Goal: Task Accomplishment & Management: Manage account settings

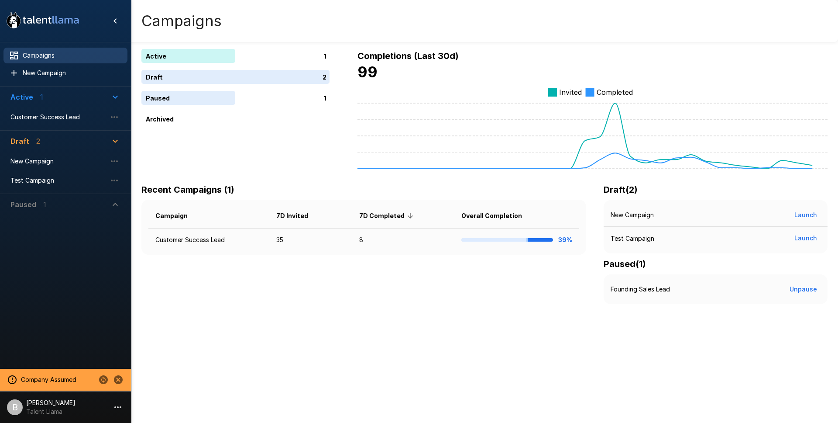
click at [62, 403] on p "[PERSON_NAME]" at bounding box center [50, 402] width 49 height 9
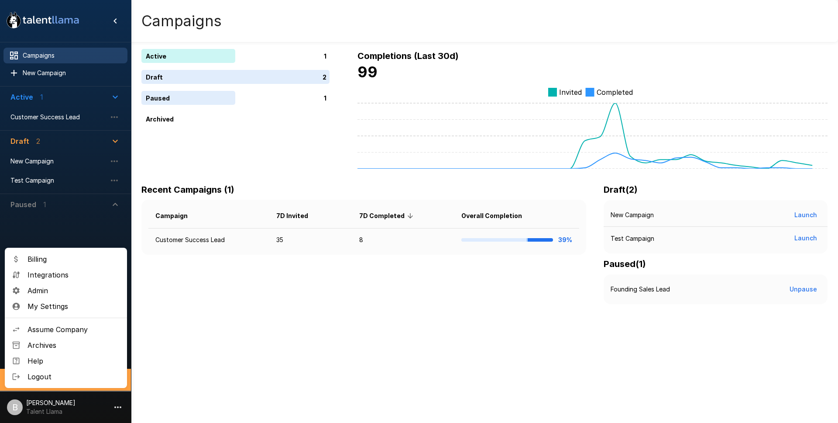
click at [141, 357] on div at bounding box center [419, 211] width 838 height 423
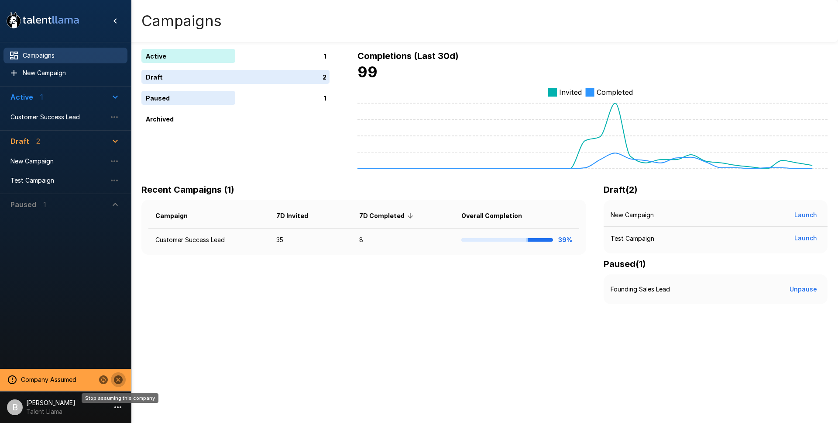
click at [122, 375] on icon "Stop assuming this company" at bounding box center [118, 379] width 10 height 10
click at [64, 400] on li "B Ben Chaikin Talent Llama" at bounding box center [65, 405] width 131 height 28
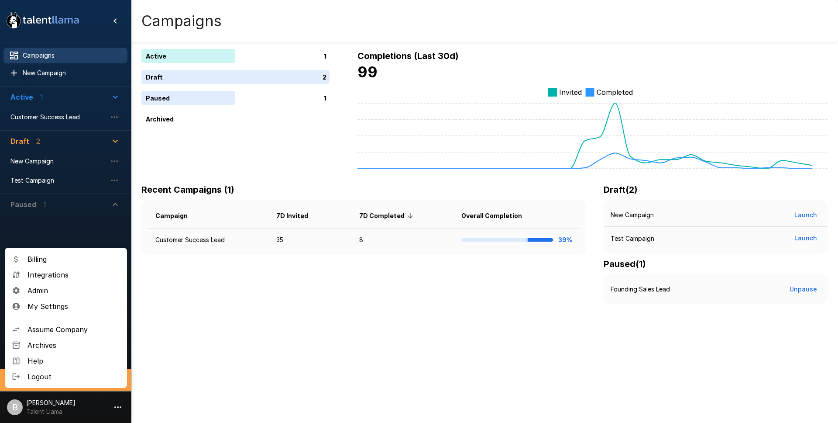
click at [47, 373] on span "Logout" at bounding box center [74, 376] width 93 height 10
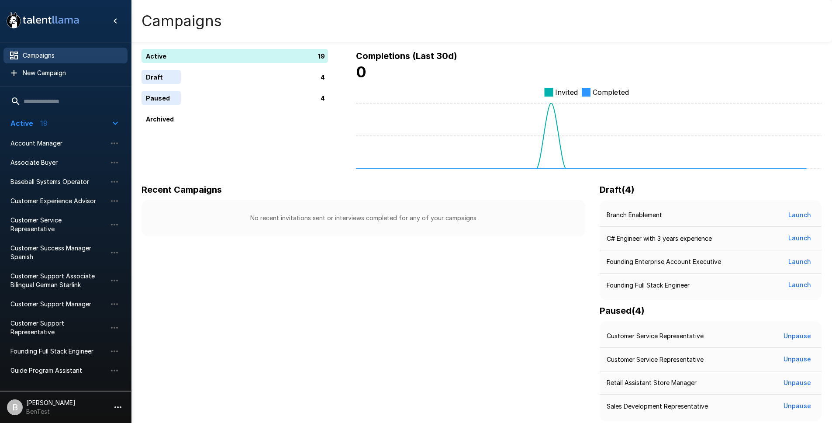
click at [34, 410] on p "BenTest" at bounding box center [50, 411] width 49 height 9
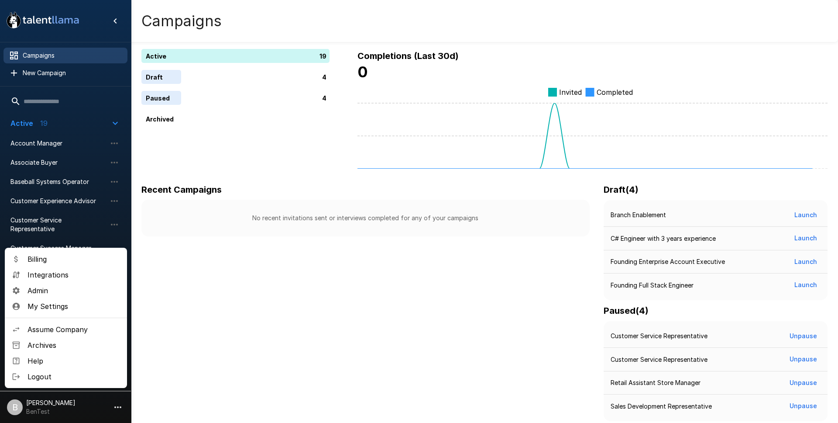
click at [62, 285] on span "Admin" at bounding box center [74, 290] width 93 height 10
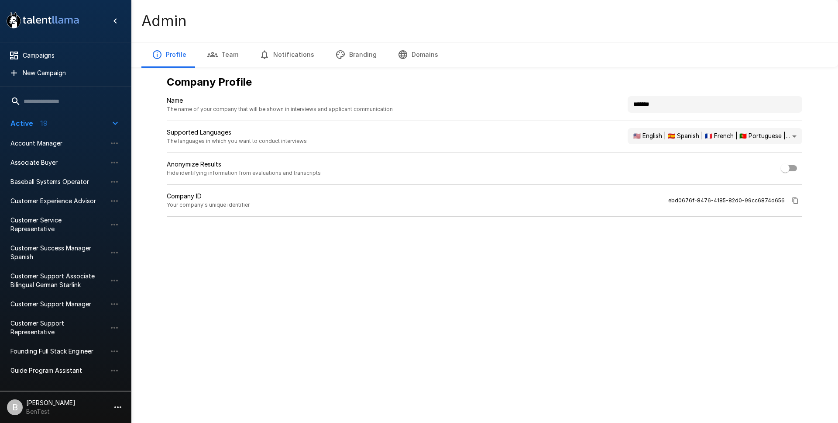
click at [230, 54] on button "Team" at bounding box center [223, 54] width 52 height 24
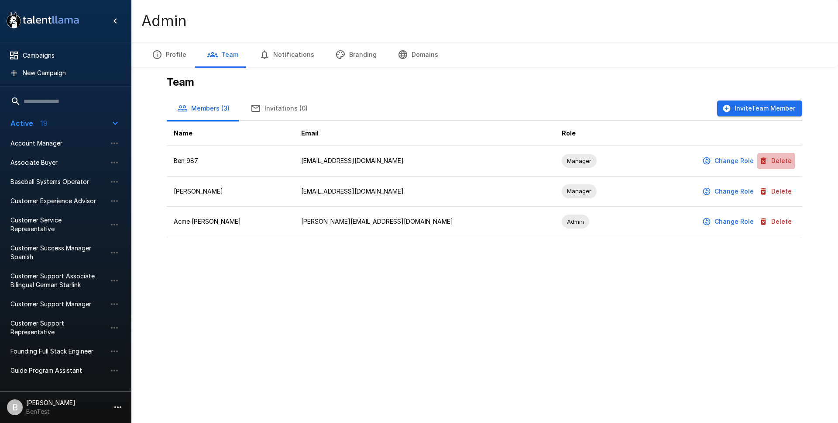
click at [776, 160] on button "Delete" at bounding box center [777, 161] width 38 height 16
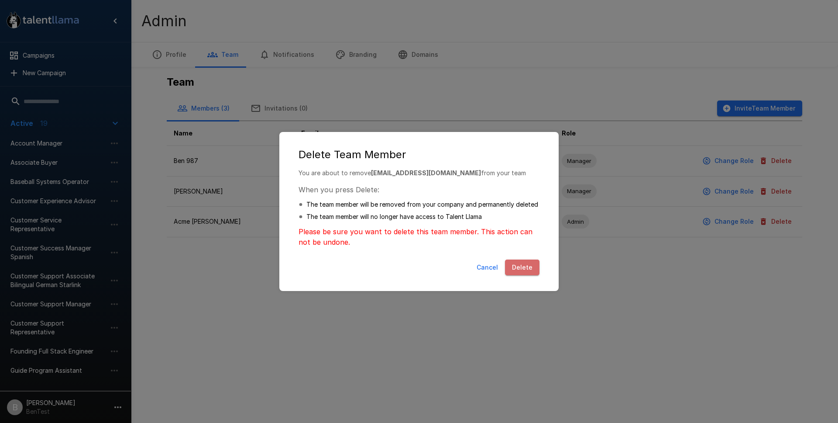
click at [528, 270] on button "Delete" at bounding box center [522, 267] width 34 height 16
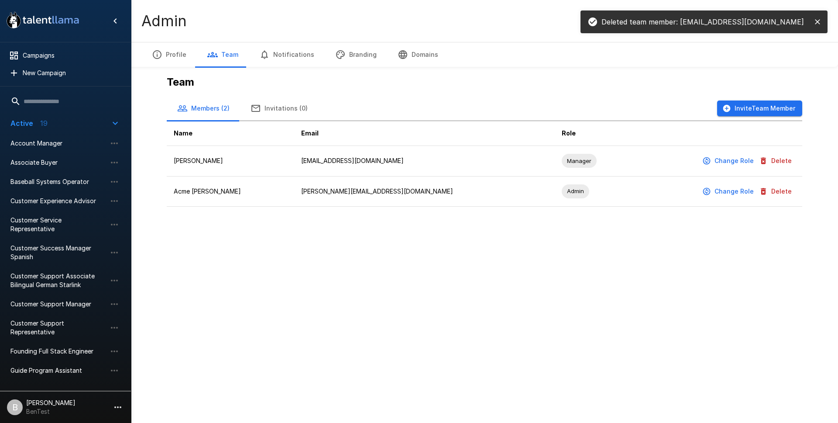
click at [743, 107] on button "Invite Team Member" at bounding box center [759, 108] width 85 height 16
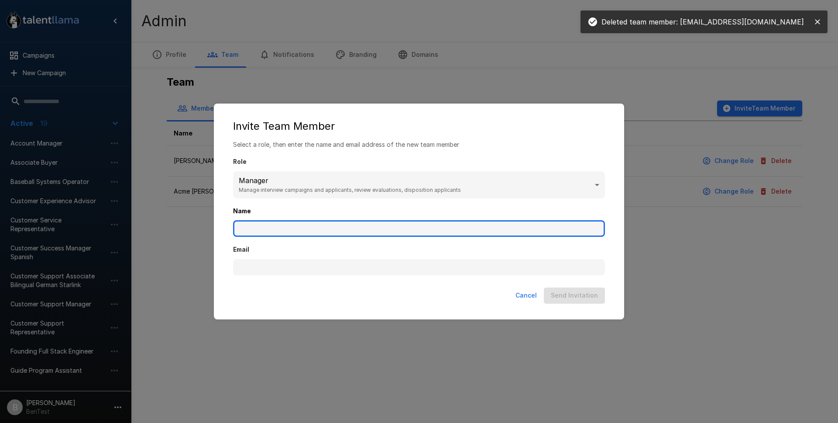
click at [331, 224] on input "Name" at bounding box center [419, 228] width 372 height 17
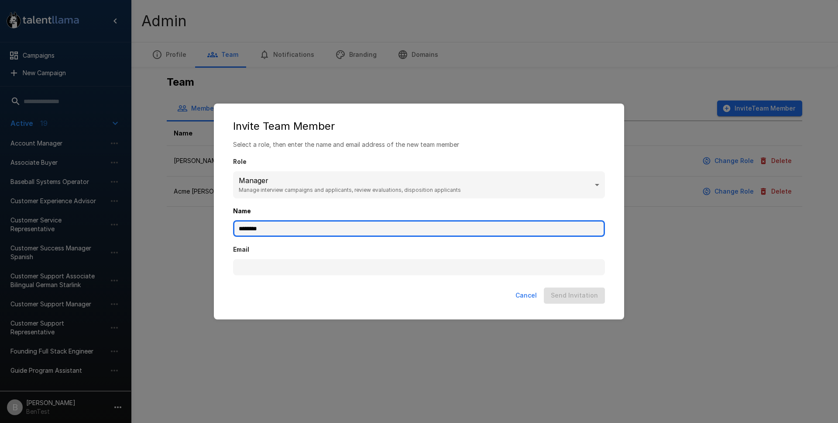
type input "********"
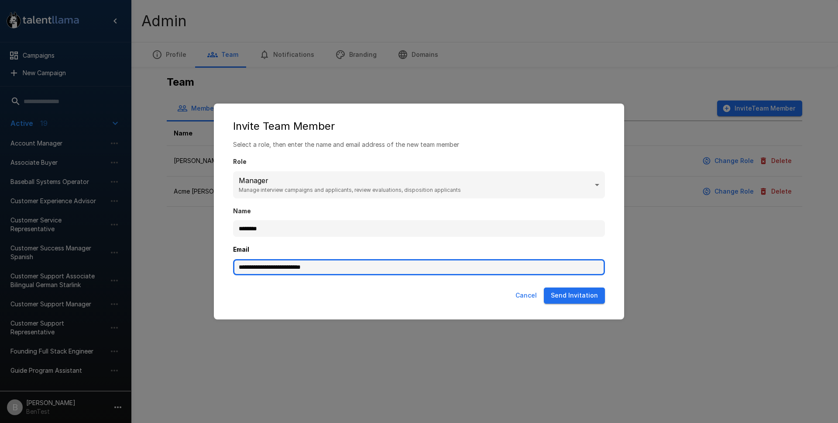
type input "**********"
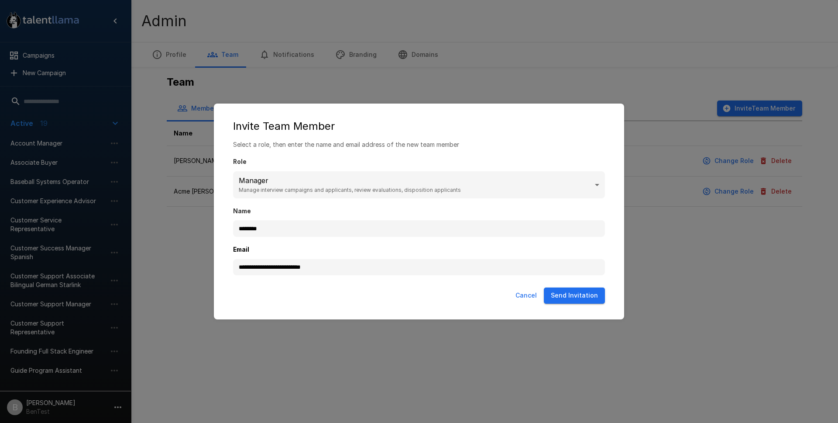
click at [590, 294] on button "Send Invitation" at bounding box center [574, 295] width 61 height 16
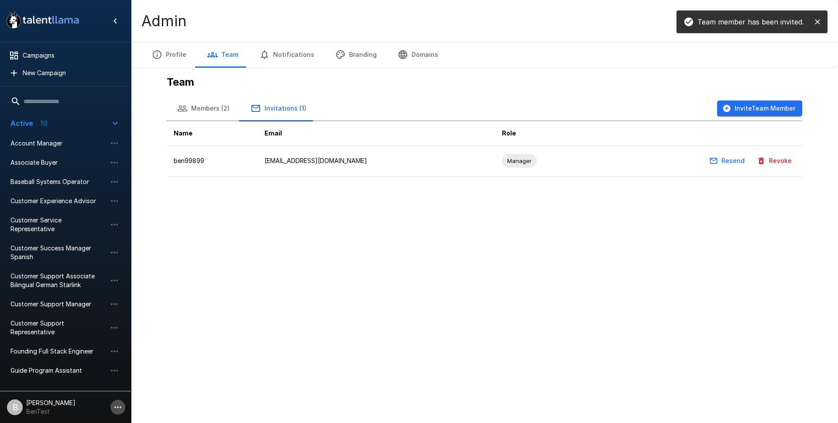
click at [116, 403] on icon "button" at bounding box center [118, 407] width 10 height 10
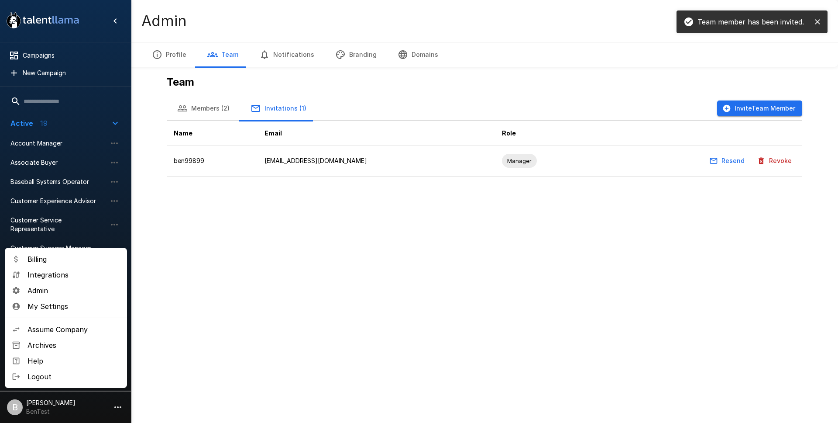
click at [82, 376] on span "Logout" at bounding box center [74, 376] width 93 height 10
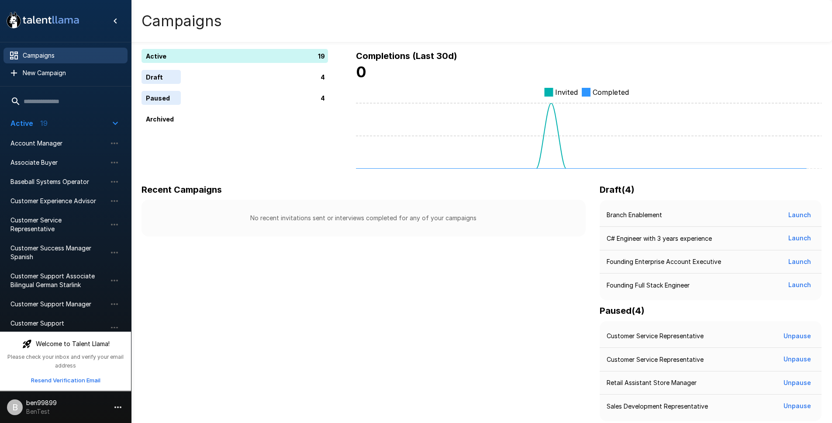
click at [113, 404] on icon "button" at bounding box center [118, 407] width 10 height 10
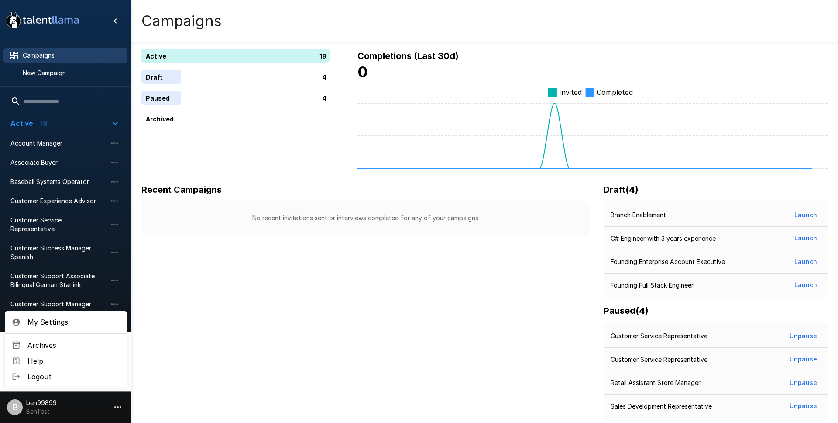
click at [66, 373] on span "Logout" at bounding box center [74, 376] width 93 height 10
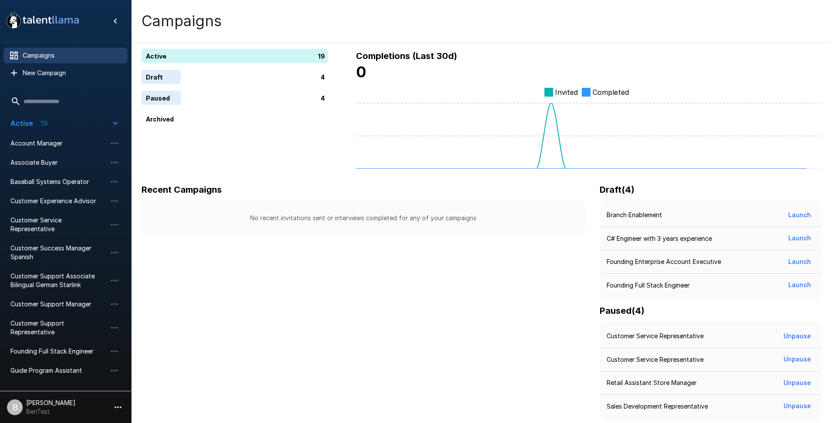
click at [180, 33] on div "Campaigns" at bounding box center [481, 21] width 701 height 42
click at [49, 411] on p "BenTest" at bounding box center [50, 411] width 49 height 9
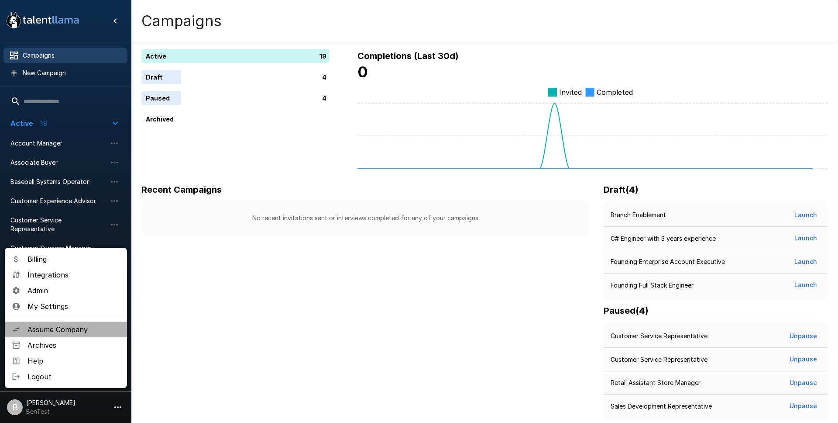
click at [63, 331] on span "Assume Company" at bounding box center [74, 329] width 93 height 10
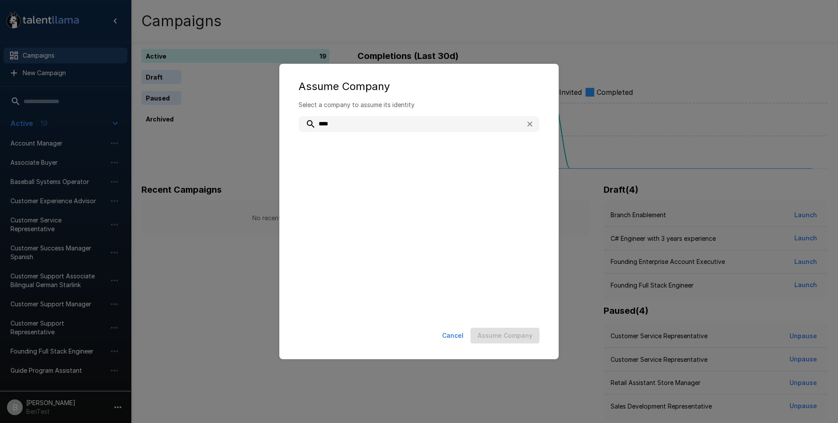
type input "****"
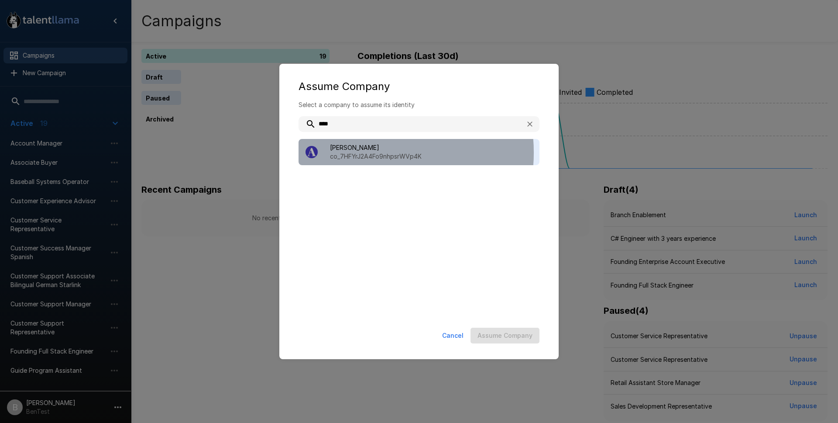
click at [365, 152] on p "co_7HFYrJ2A4Fo9nhpsrWVp4K" at bounding box center [431, 156] width 203 height 9
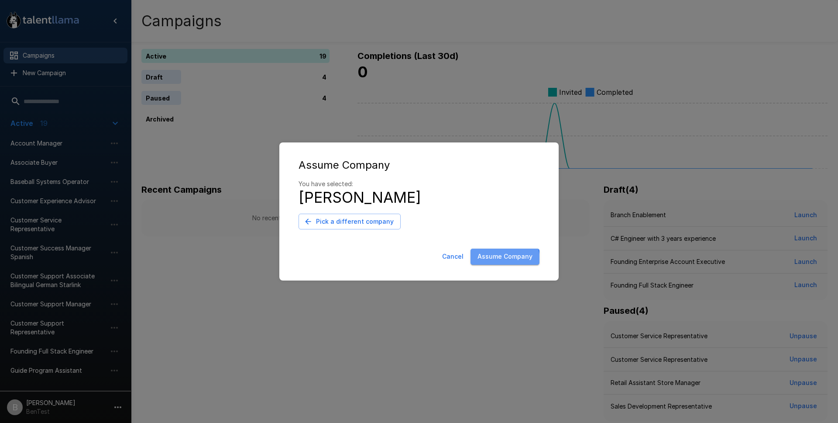
click at [503, 260] on button "Assume Company" at bounding box center [505, 256] width 69 height 16
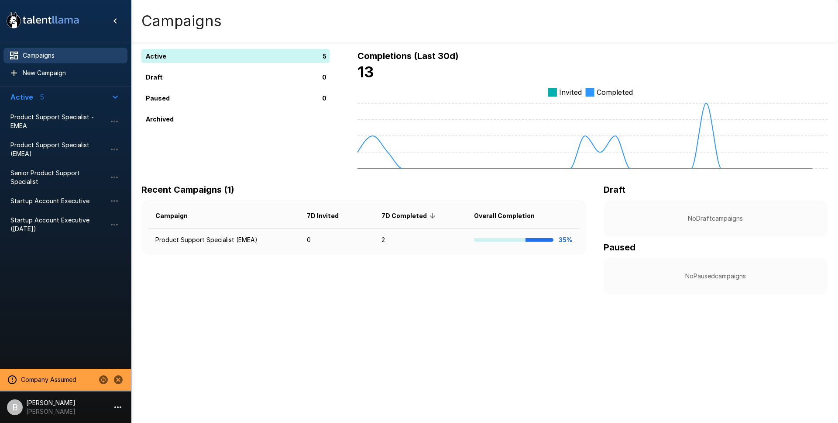
click at [237, 299] on div "Active 5 Draft 0 Paused 0 Archived Completions (Last 30d) 13 Invited Completed …" at bounding box center [484, 164] width 707 height 329
click at [312, 321] on div "Active 5 Draft 0 Paused 0 Archived Completions (Last 30d) 13 Invited Completed …" at bounding box center [484, 164] width 707 height 329
click at [51, 404] on p "[PERSON_NAME]" at bounding box center [50, 402] width 49 height 9
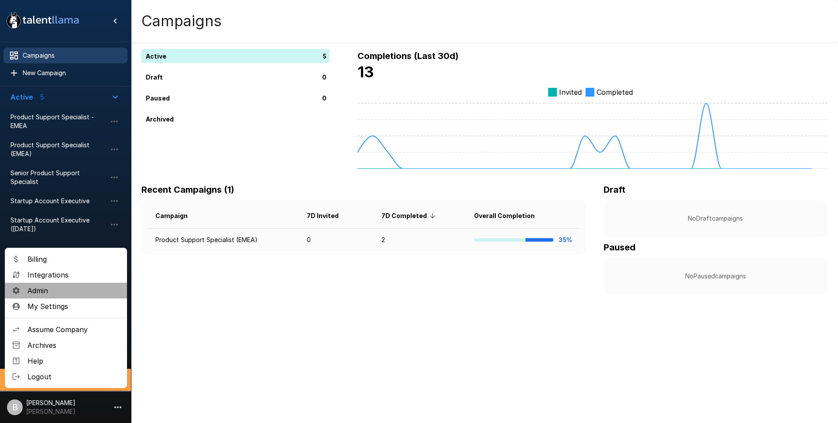
click at [59, 288] on span "Admin" at bounding box center [74, 290] width 93 height 10
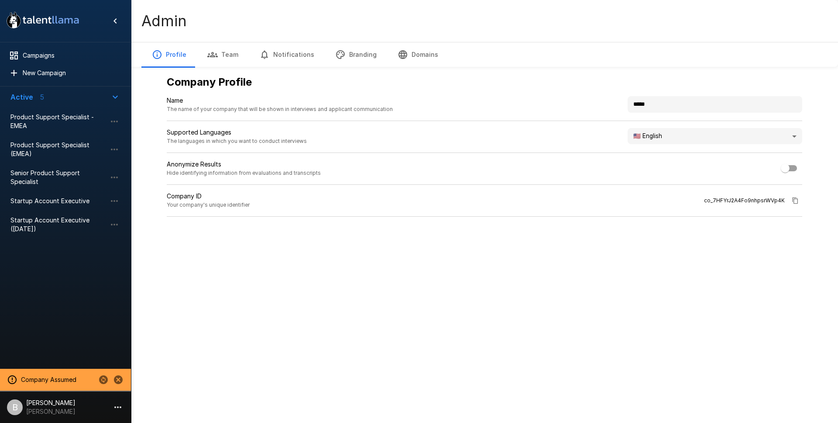
click at [233, 55] on button "Team" at bounding box center [223, 54] width 52 height 24
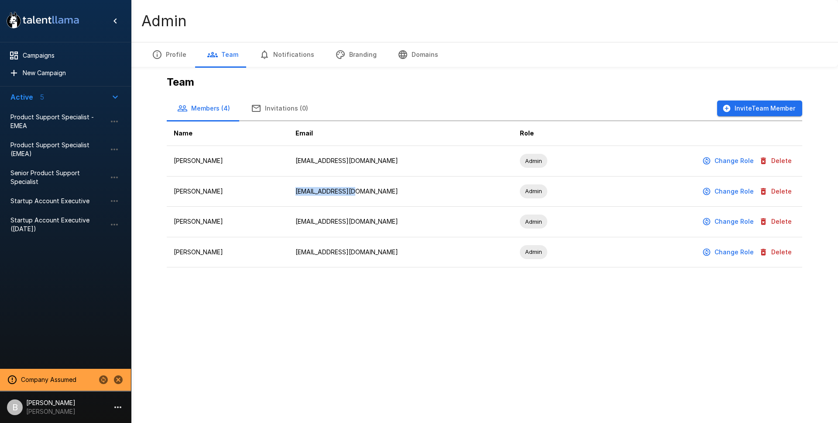
drag, startPoint x: 382, startPoint y: 194, endPoint x: 303, endPoint y: 190, distance: 78.7
click at [303, 190] on td "steph@ashbyhq.com" at bounding box center [401, 191] width 224 height 31
copy td "steph@ashbyhq.com"
click at [783, 189] on button "Delete" at bounding box center [777, 191] width 38 height 16
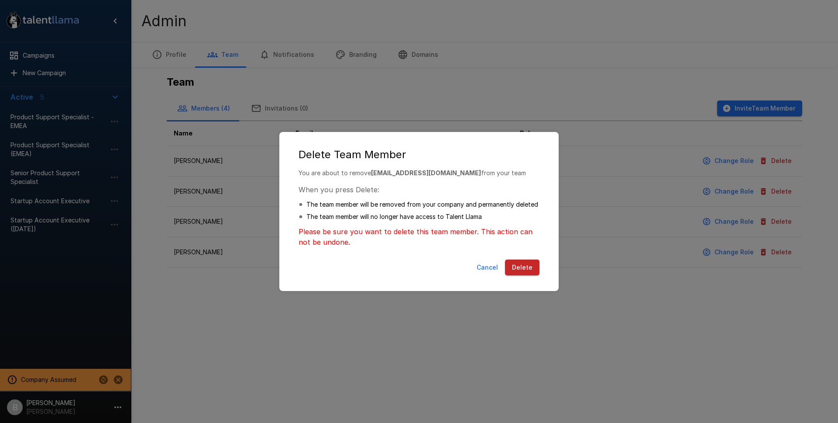
click at [518, 268] on button "Delete" at bounding box center [522, 267] width 34 height 16
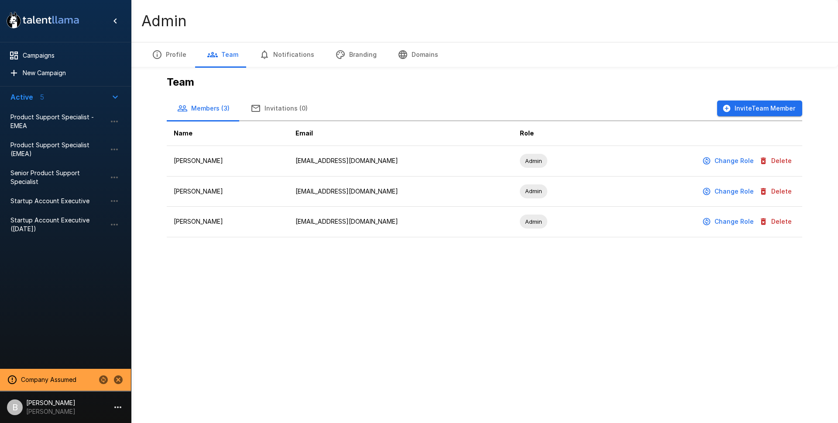
click at [724, 93] on div "Team Members (3) Invitations (0) Invite Team Member Name Email Role Elexa Brode…" at bounding box center [485, 156] width 650 height 176
click at [741, 109] on button "Invite Team Member" at bounding box center [759, 108] width 85 height 16
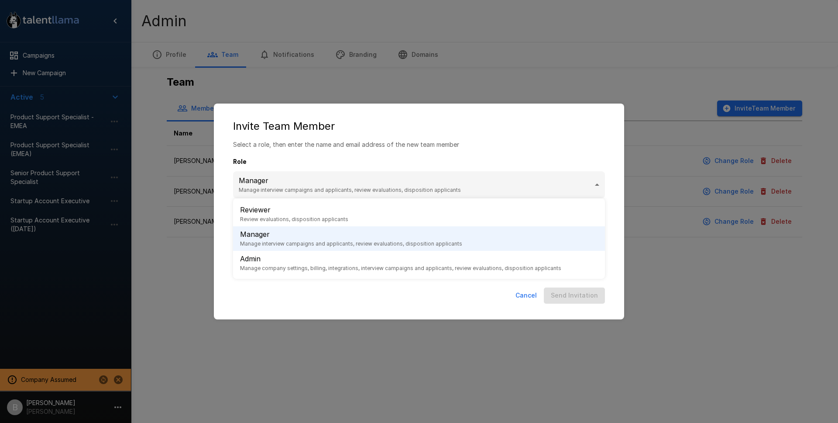
click at [286, 186] on body ".st0{fill:#FFFFFF;} .st1{fill:#76a4ed;} Campaigns New Campaign Active 5 Product…" at bounding box center [419, 211] width 838 height 423
click at [271, 259] on p "Admin" at bounding box center [400, 258] width 321 height 10
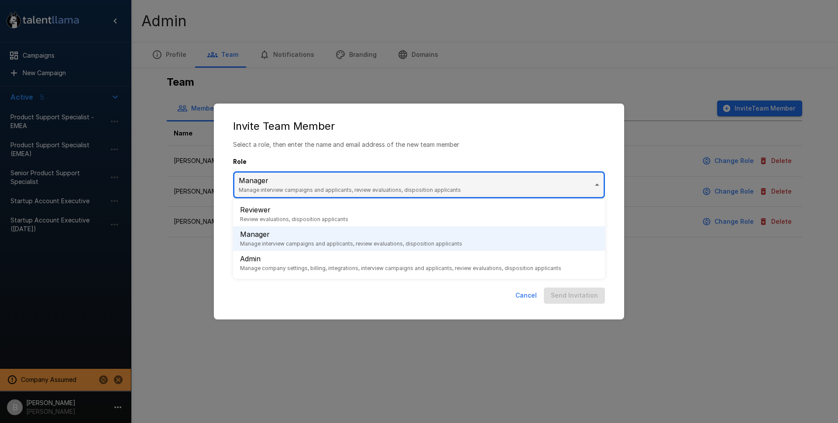
type input "*****"
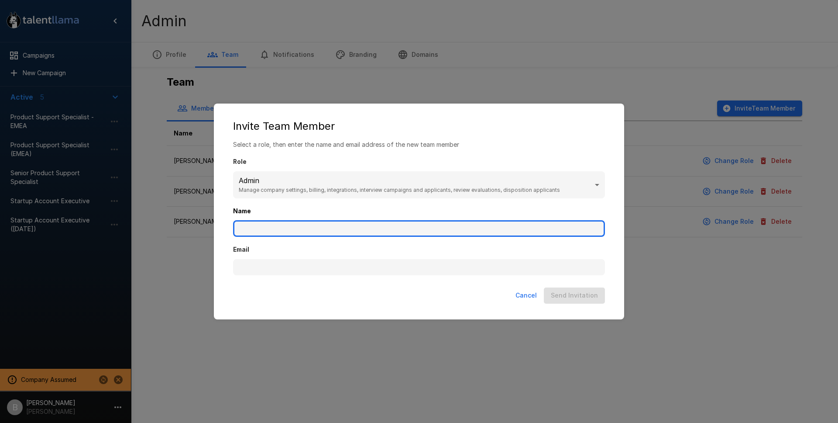
click at [269, 222] on input "Name" at bounding box center [419, 228] width 372 height 17
type input "**********"
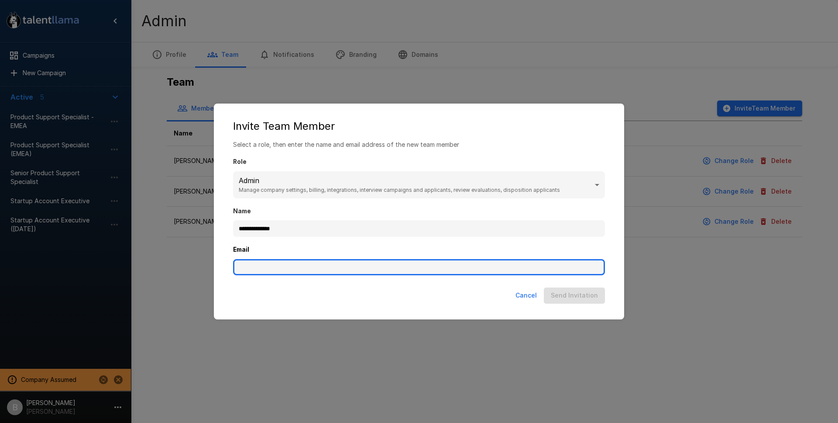
paste input "**********"
type input "**********"
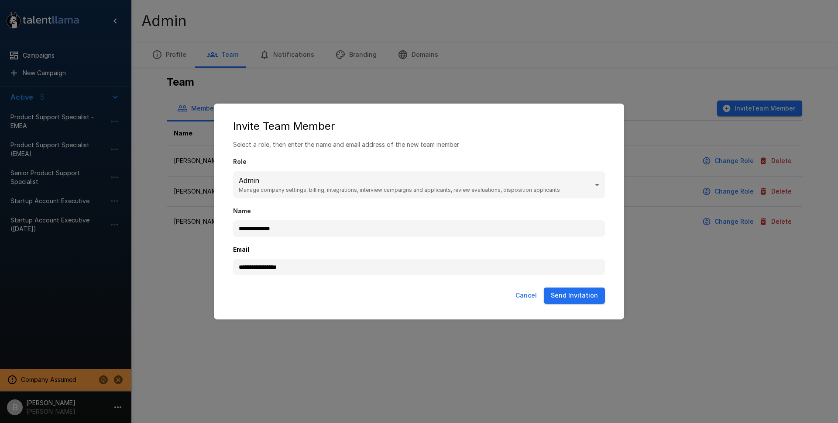
click at [572, 298] on button "Send Invitation" at bounding box center [574, 295] width 61 height 16
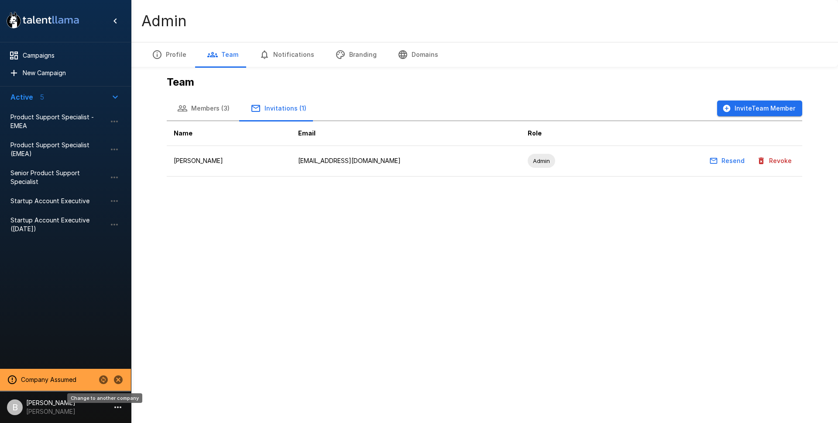
click at [105, 376] on icon "Change to another company" at bounding box center [103, 379] width 9 height 9
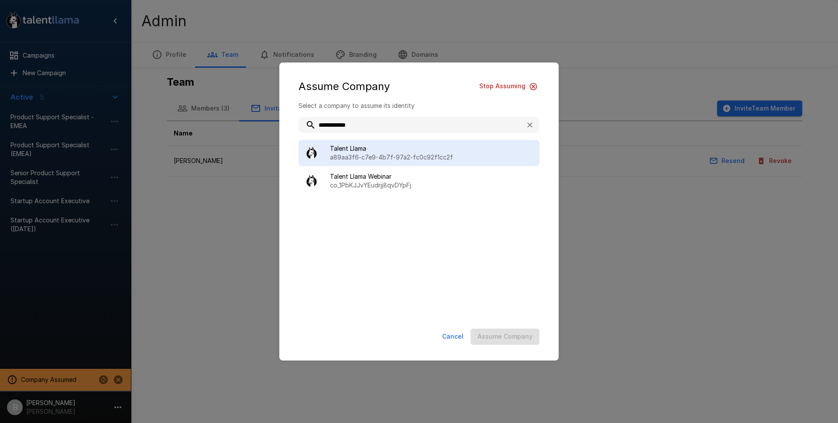
type input "**********"
click at [358, 151] on span "Talent Llama" at bounding box center [431, 148] width 203 height 9
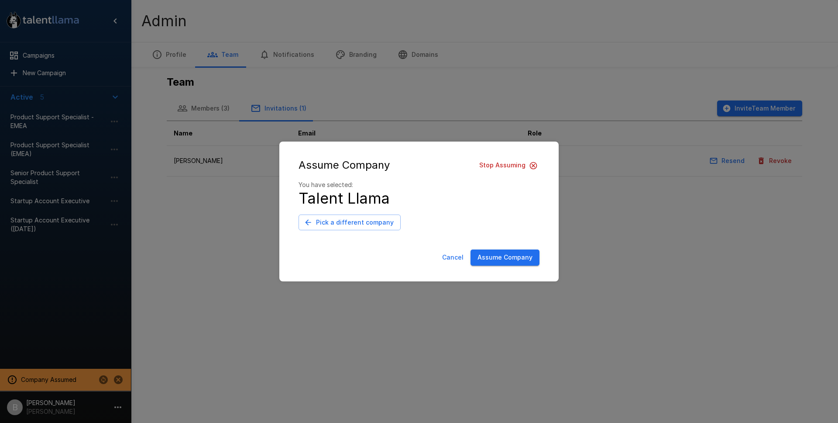
click at [521, 262] on button "Assume Company" at bounding box center [505, 257] width 69 height 16
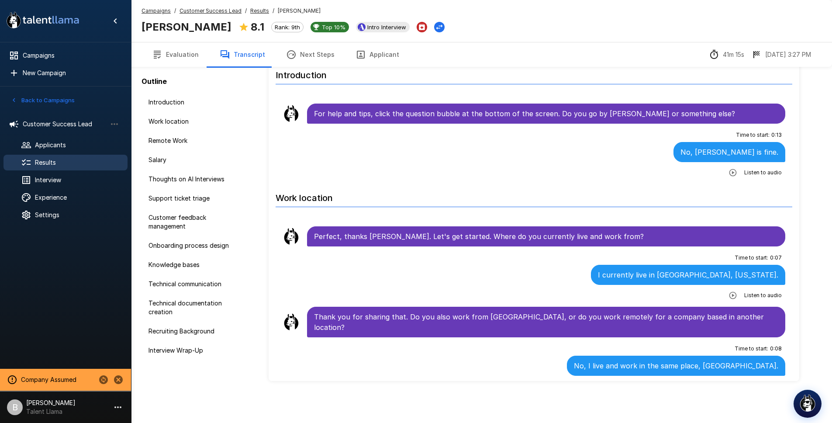
scroll to position [1495, 0]
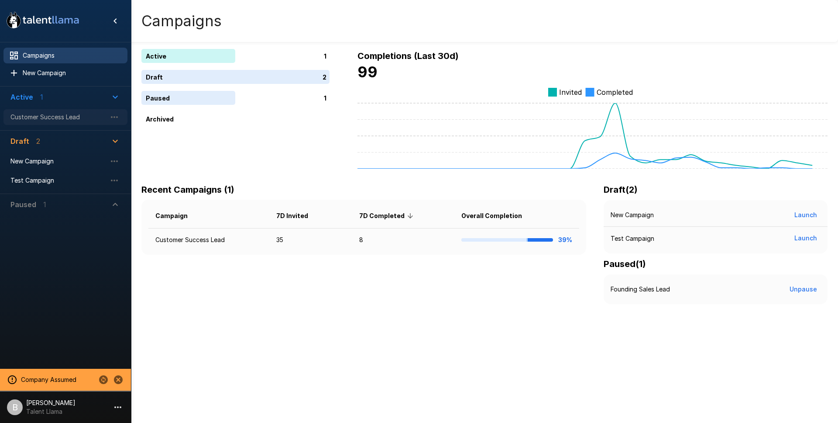
click at [53, 119] on span "Customer Success Lead" at bounding box center [58, 117] width 96 height 9
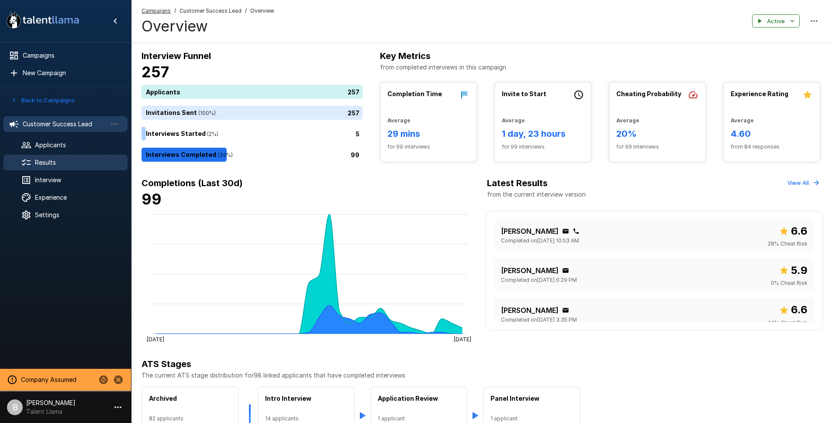
click at [69, 166] on span "Results" at bounding box center [78, 162] width 86 height 9
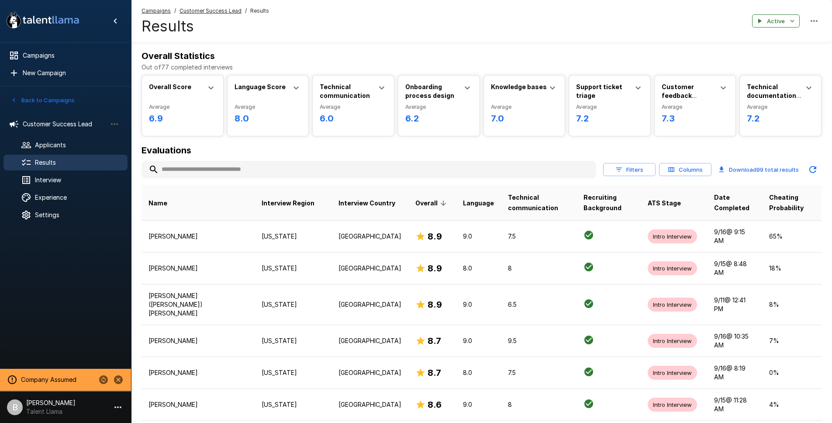
click at [217, 170] on input "text" at bounding box center [368, 170] width 455 height 16
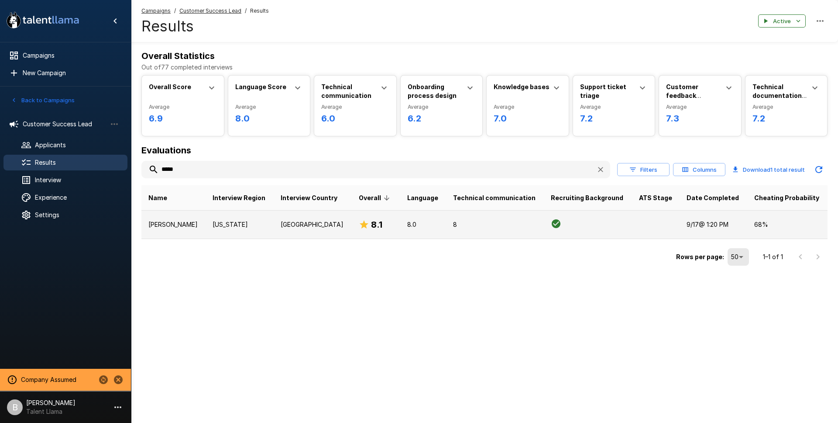
type input "*****"
click at [204, 231] on td "[PERSON_NAME]" at bounding box center [173, 224] width 64 height 28
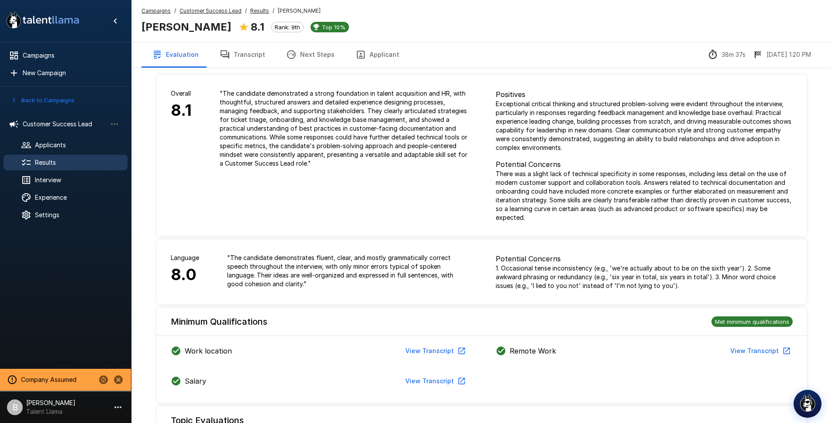
click at [242, 52] on button "Transcript" at bounding box center [242, 54] width 66 height 24
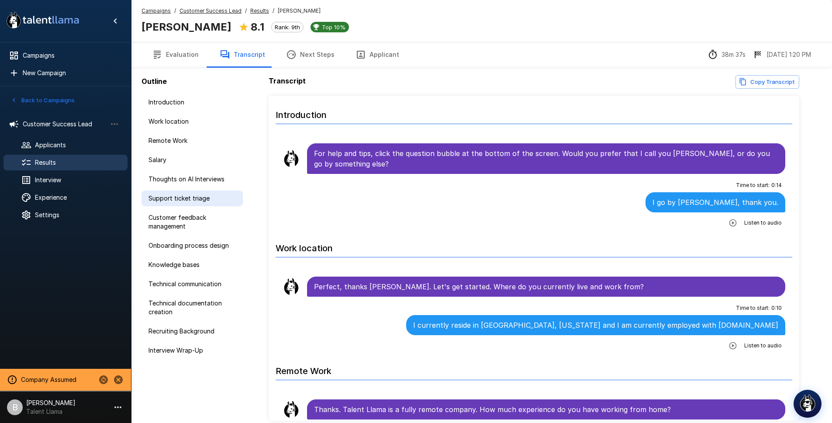
click at [195, 191] on div "Support ticket triage" at bounding box center [191, 198] width 101 height 16
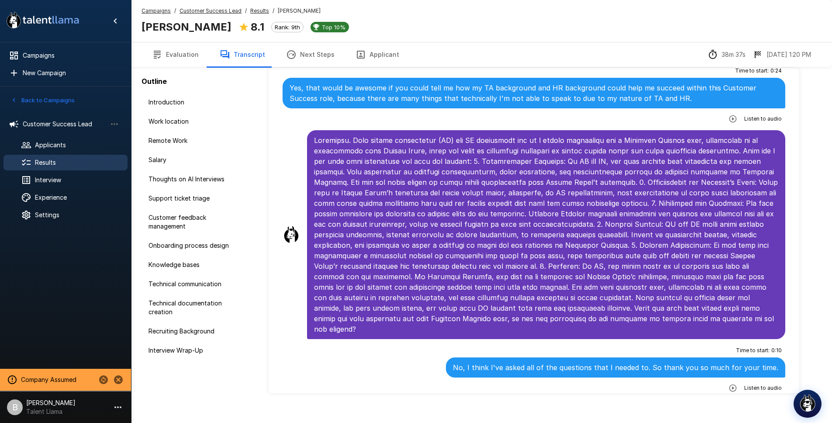
scroll to position [40, 0]
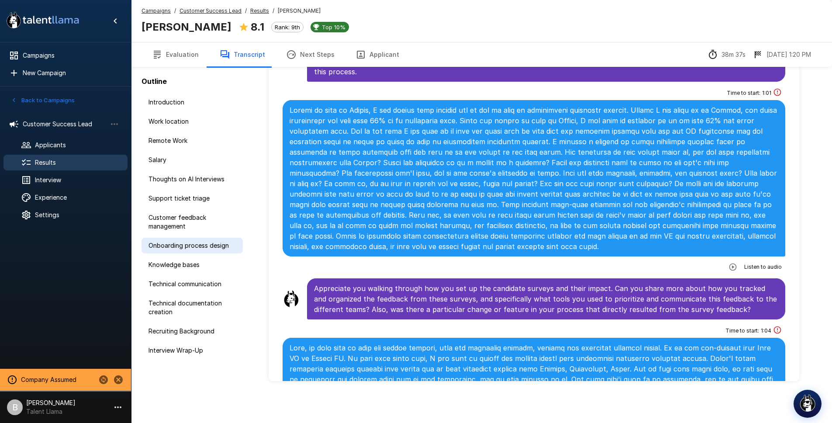
scroll to position [1144, 0]
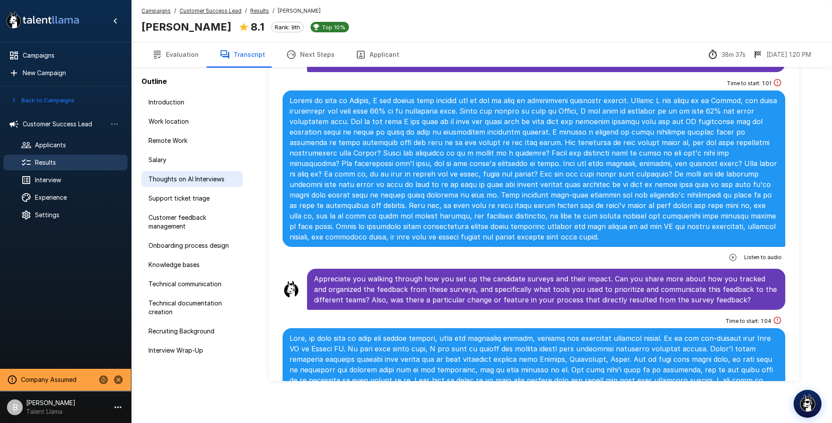
click at [195, 178] on span "Thoughts on AI Interviews" at bounding box center [191, 179] width 87 height 9
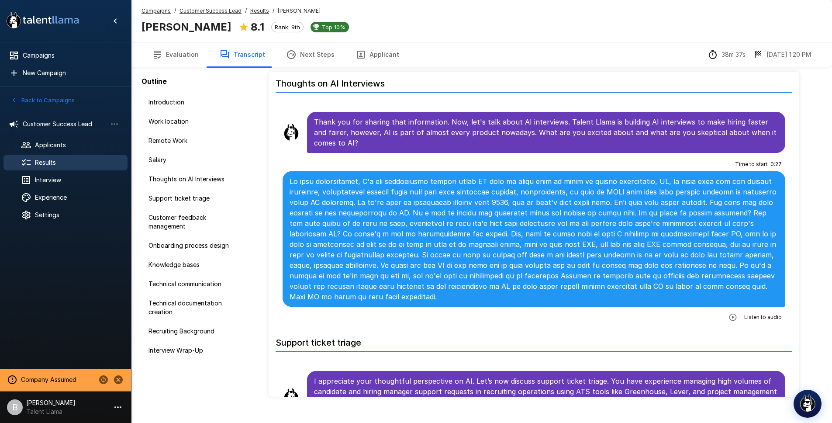
scroll to position [511, 0]
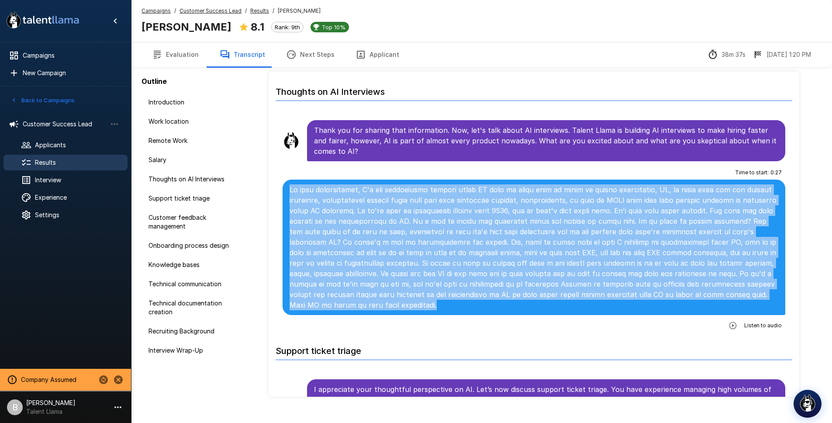
drag, startPoint x: 388, startPoint y: 311, endPoint x: 290, endPoint y: 179, distance: 164.2
click at [290, 179] on div at bounding box center [534, 246] width 503 height 135
click at [310, 197] on p at bounding box center [534, 247] width 489 height 126
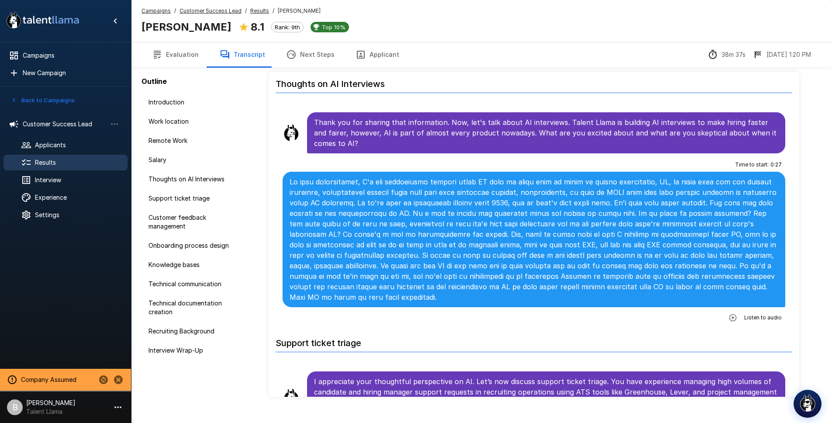
scroll to position [521, 0]
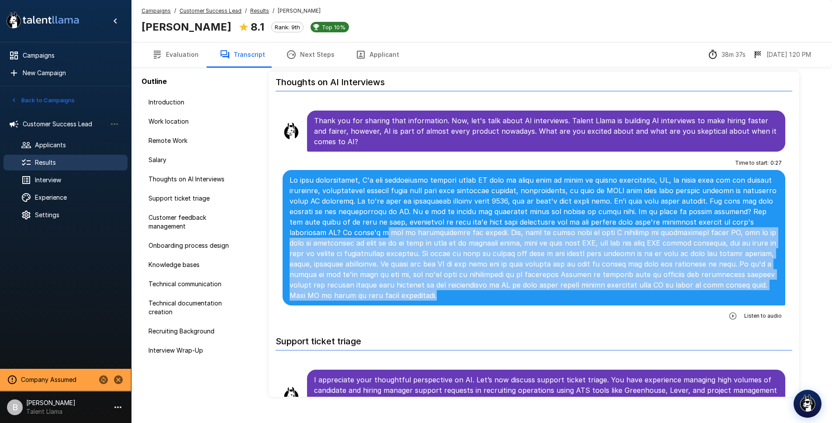
drag, startPoint x: 421, startPoint y: 305, endPoint x: 377, endPoint y: 237, distance: 81.2
click at [377, 237] on div at bounding box center [534, 237] width 503 height 135
click at [402, 237] on p at bounding box center [534, 238] width 489 height 126
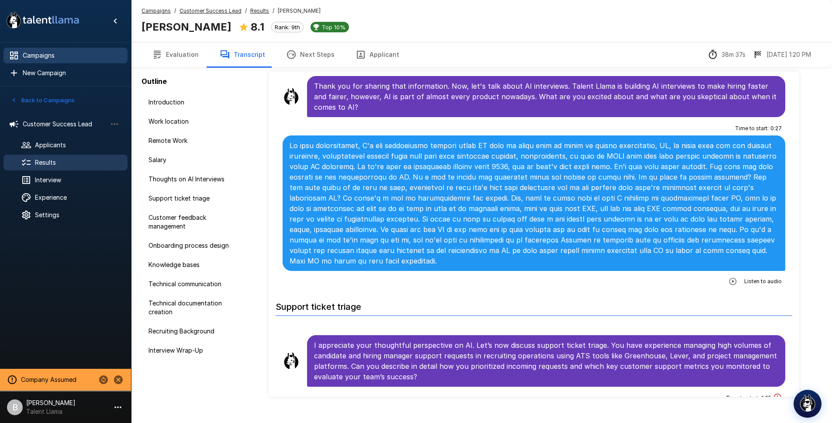
scroll to position [554, 0]
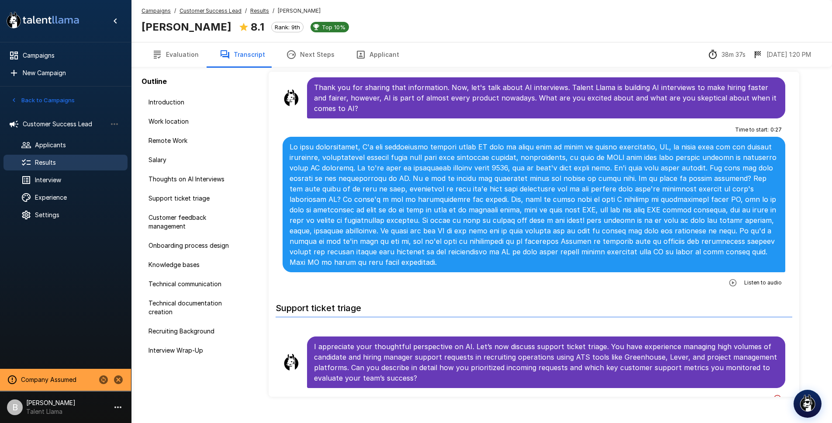
click at [381, 53] on button "Applicant" at bounding box center [377, 54] width 65 height 24
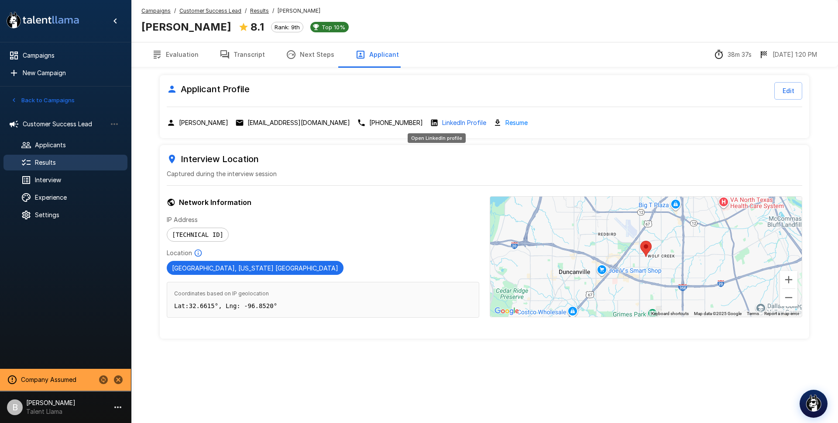
click at [442, 122] on p "LinkedIn Profile" at bounding box center [464, 122] width 44 height 9
click at [250, 10] on u "Results" at bounding box center [259, 10] width 19 height 7
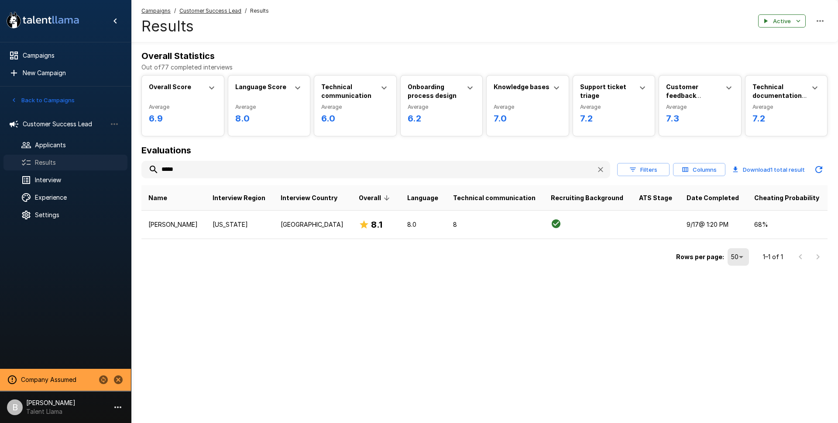
click at [65, 159] on span "Results" at bounding box center [78, 162] width 86 height 9
click at [36, 162] on span "Results" at bounding box center [78, 162] width 86 height 9
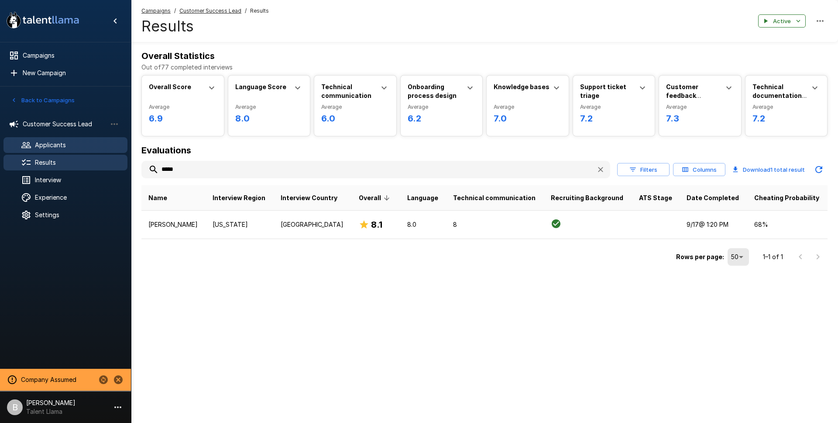
click at [66, 146] on span "Applicants" at bounding box center [78, 145] width 86 height 9
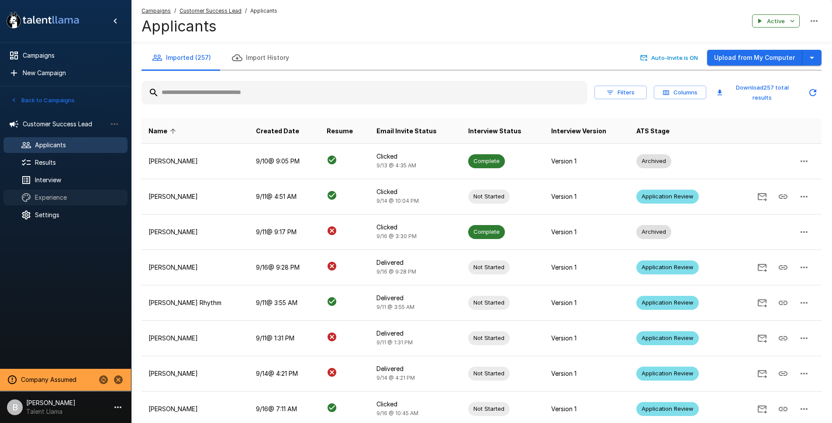
click at [83, 199] on span "Experience" at bounding box center [78, 197] width 86 height 9
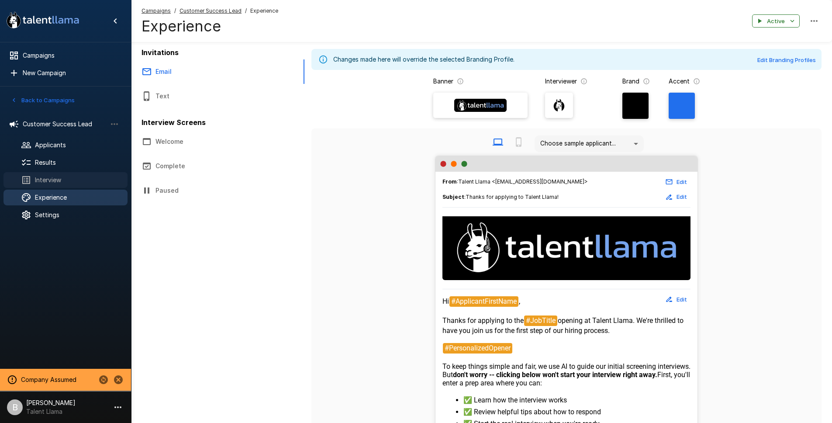
click at [83, 178] on span "Interview" at bounding box center [78, 180] width 86 height 9
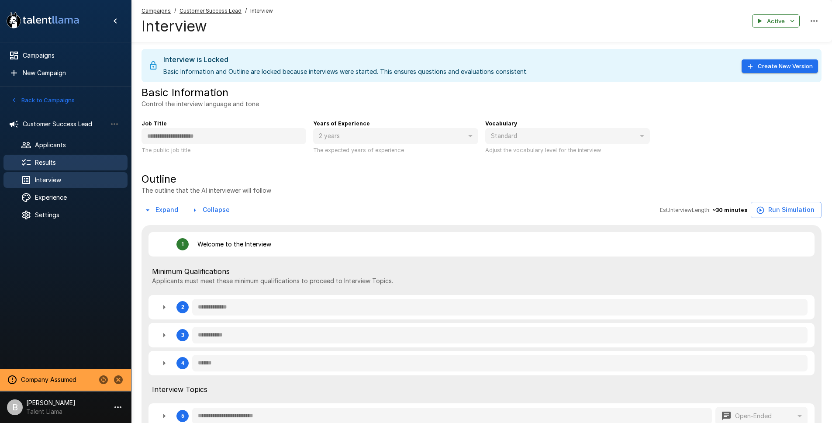
type textarea "*"
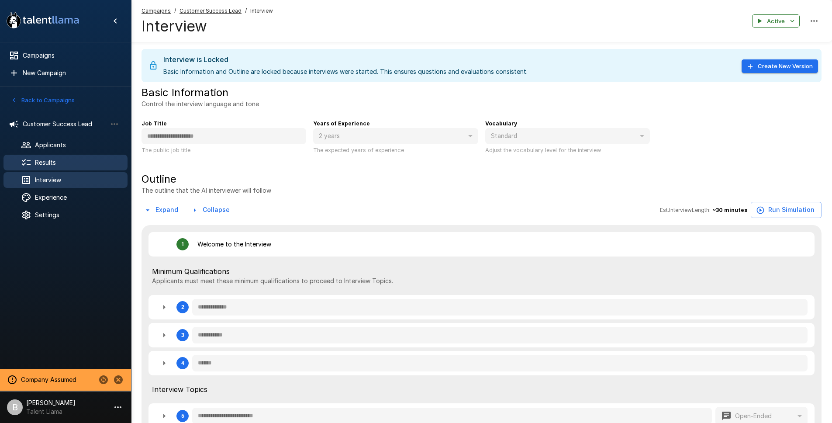
type textarea "*"
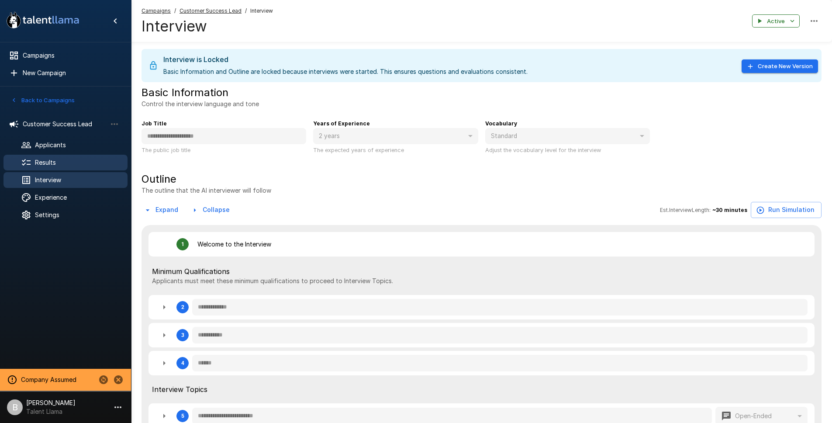
type textarea "*"
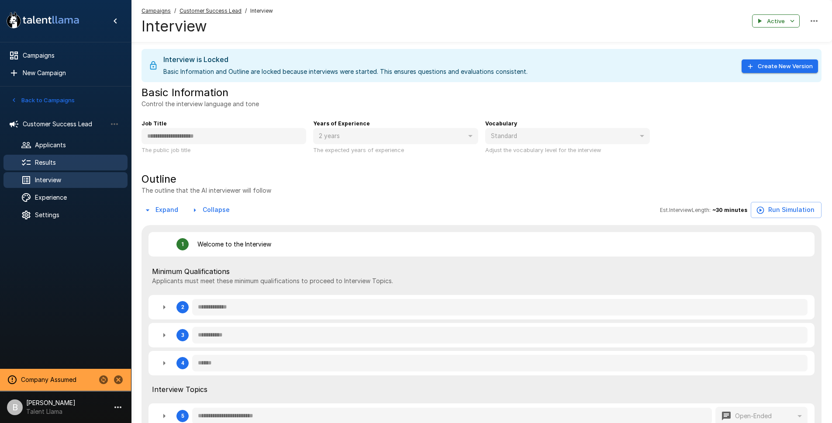
type textarea "*"
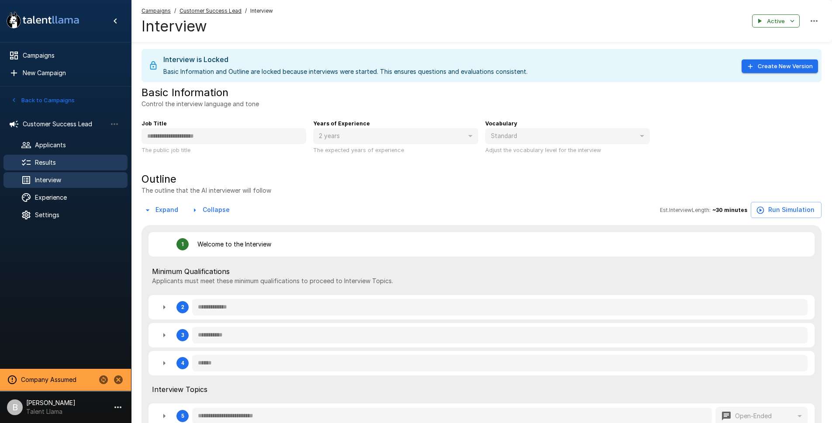
type textarea "*"
click at [76, 162] on span "Results" at bounding box center [78, 162] width 86 height 9
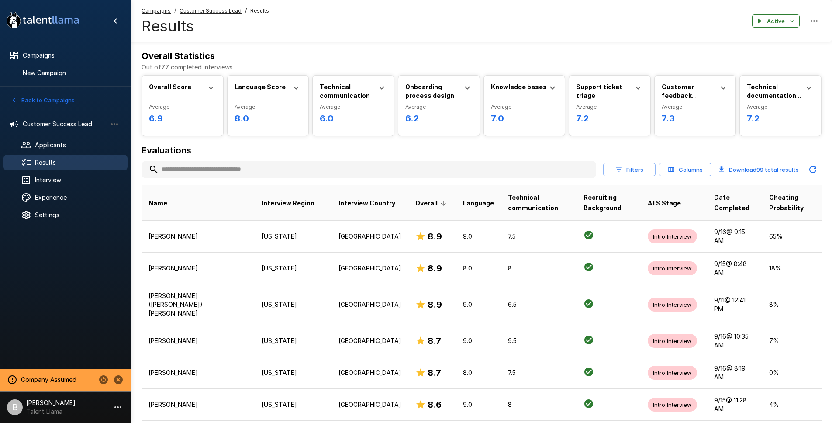
click at [56, 164] on span "Results" at bounding box center [78, 162] width 86 height 9
click at [63, 196] on span "Experience" at bounding box center [78, 197] width 86 height 9
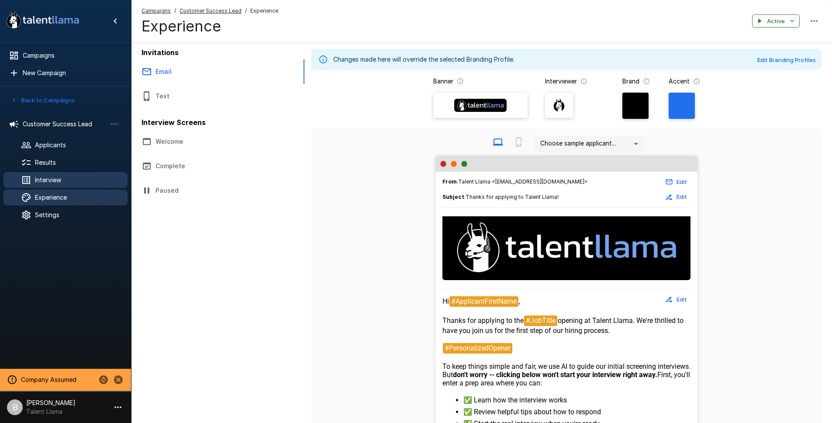
click at [43, 186] on div "Interview" at bounding box center [65, 180] width 124 height 16
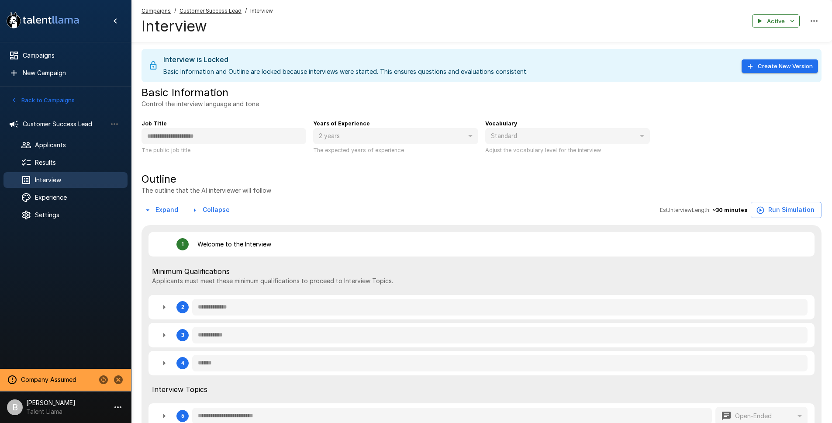
type textarea "*"
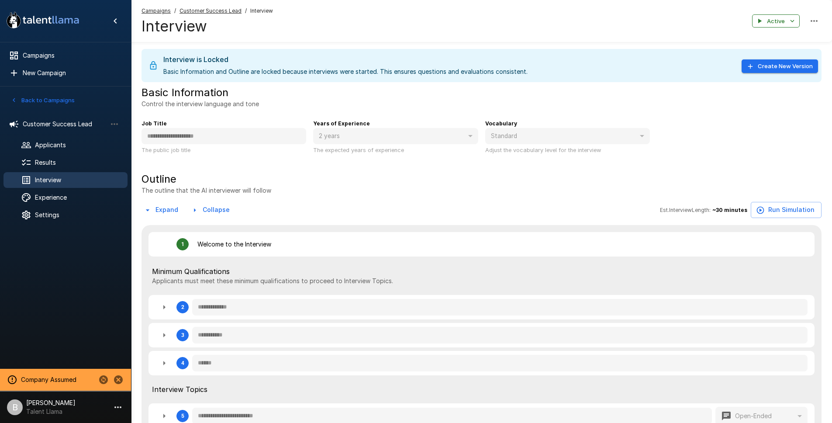
type textarea "*"
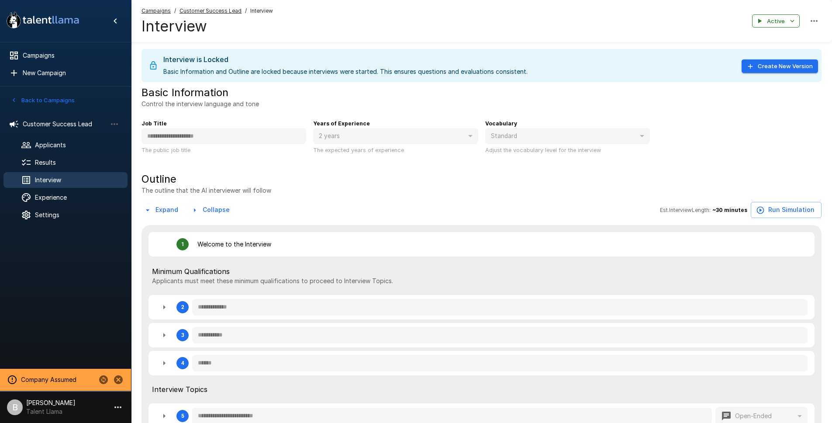
type textarea "*"
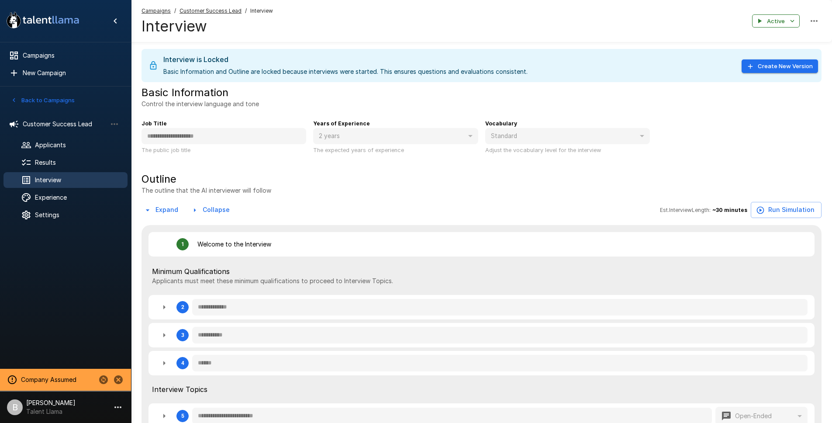
type textarea "*"
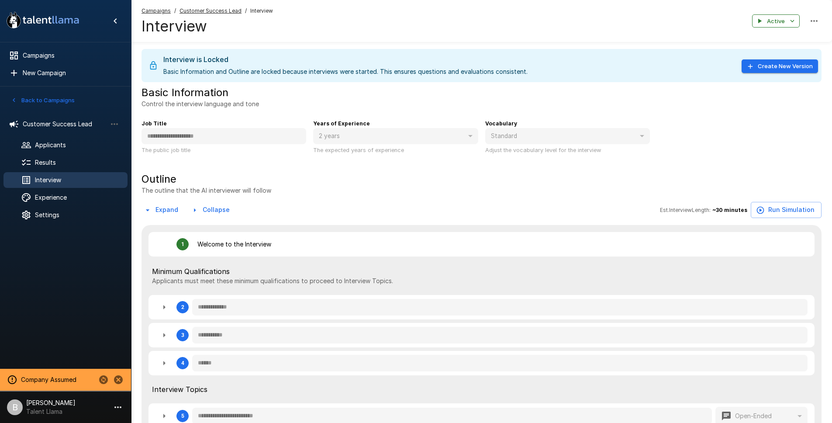
type textarea "*"
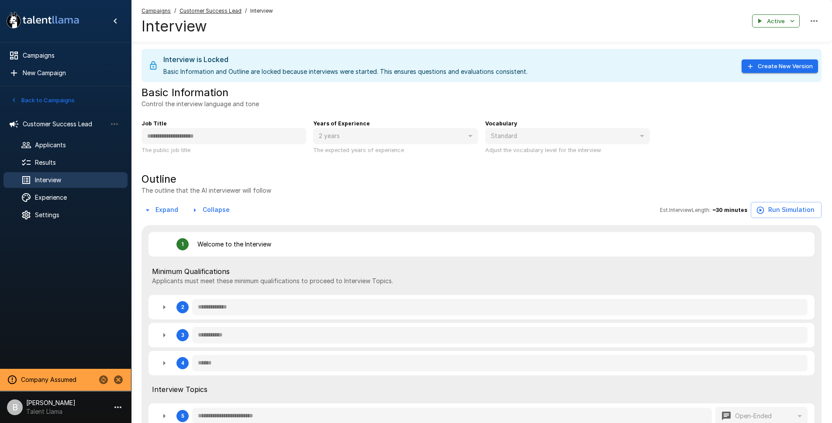
type textarea "*"
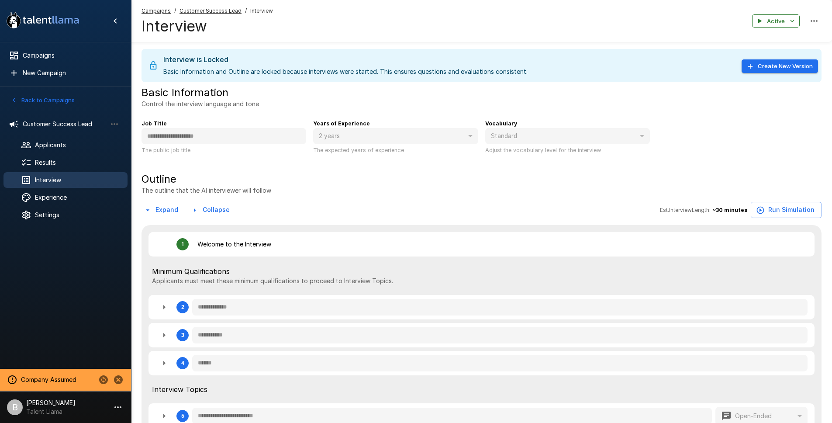
type textarea "*"
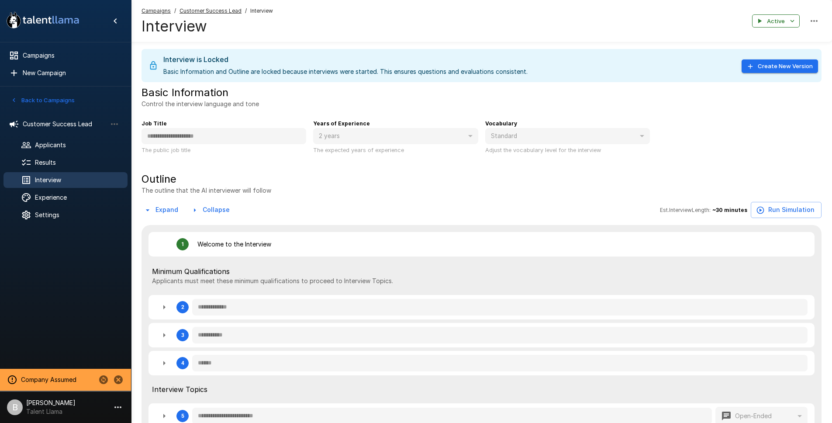
type textarea "*"
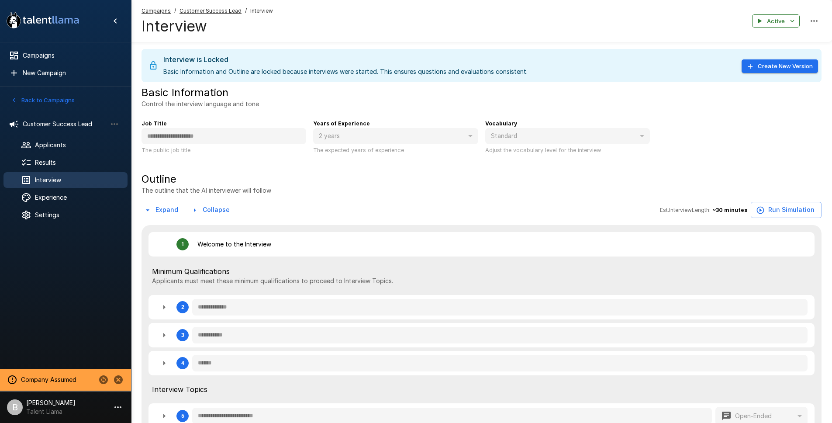
type textarea "*"
click at [63, 197] on span "Experience" at bounding box center [78, 197] width 86 height 9
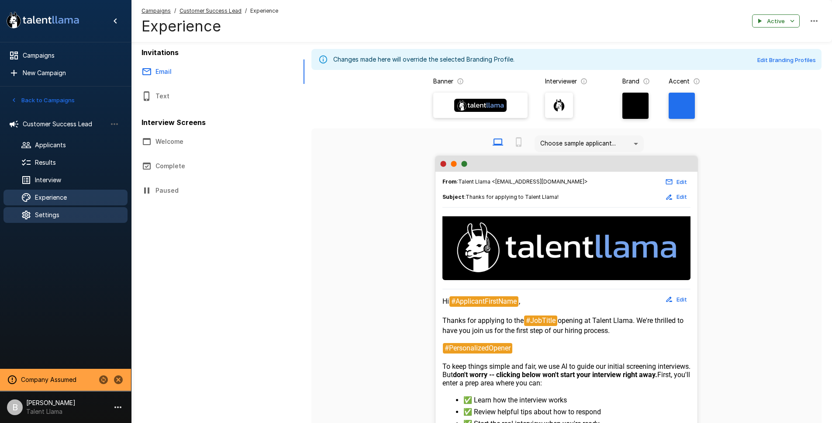
click at [63, 212] on span "Settings" at bounding box center [78, 214] width 86 height 9
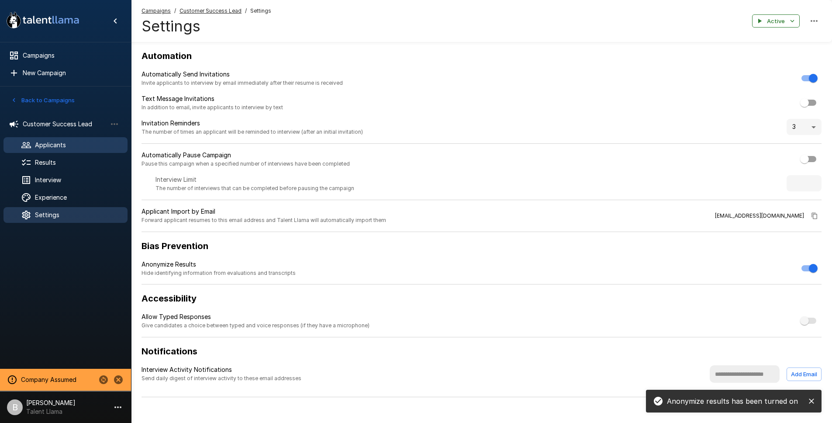
click at [55, 141] on span "Applicants" at bounding box center [78, 145] width 86 height 9
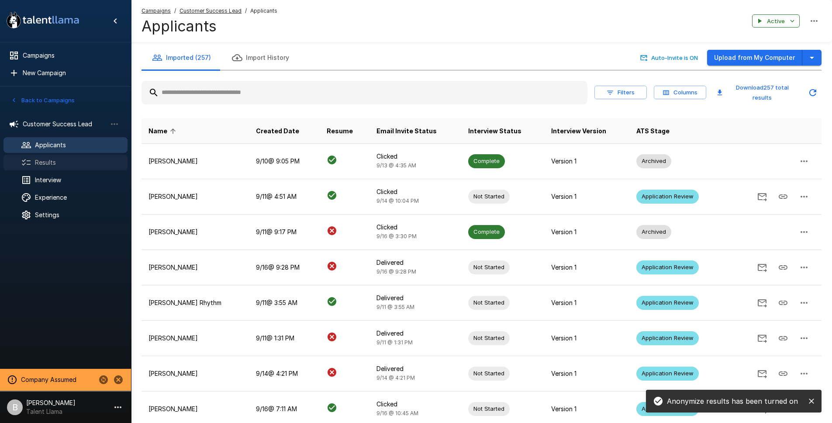
click at [49, 164] on span "Results" at bounding box center [78, 162] width 86 height 9
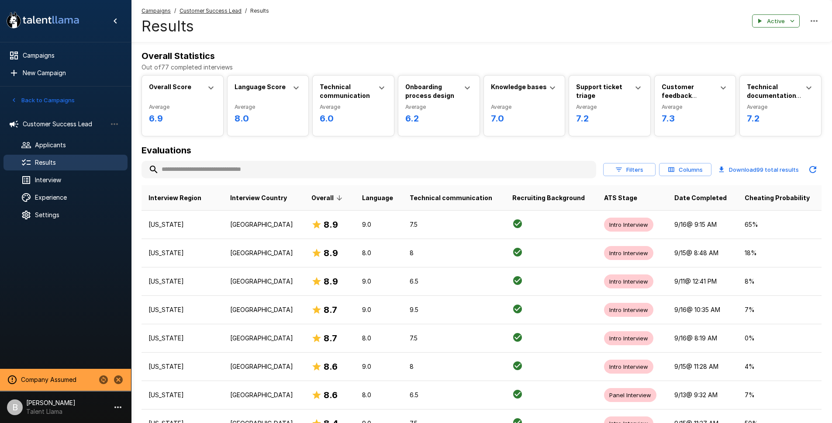
click at [681, 170] on button "Columns" at bounding box center [685, 170] width 52 height 14
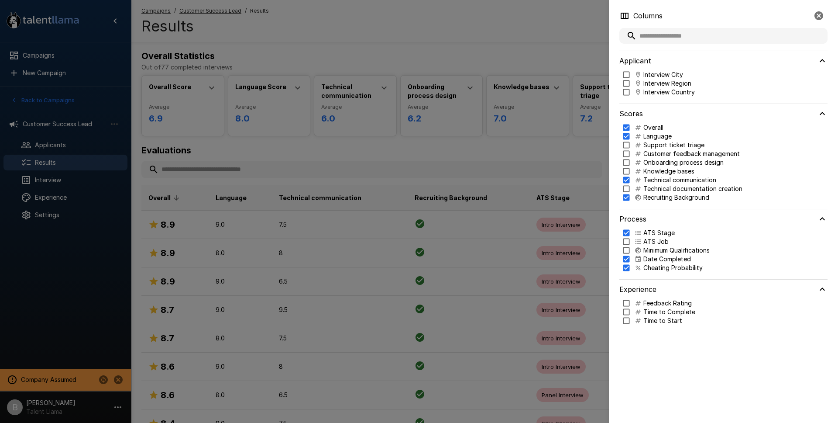
click at [414, 16] on div at bounding box center [419, 211] width 838 height 423
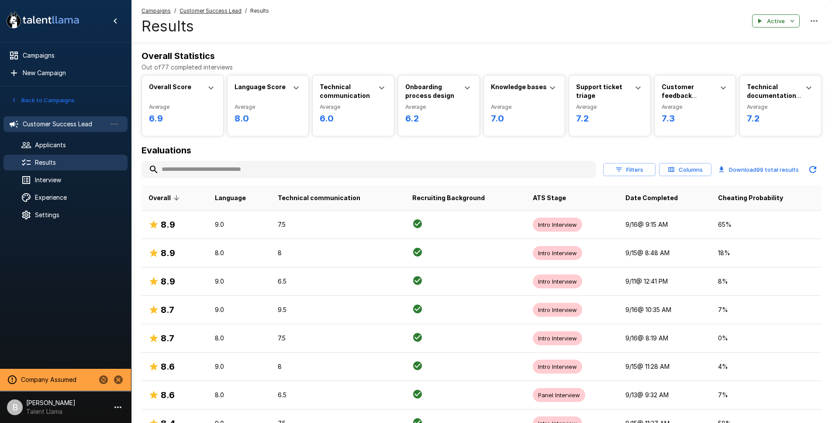
click at [69, 123] on span "Customer Success Lead" at bounding box center [65, 124] width 84 height 9
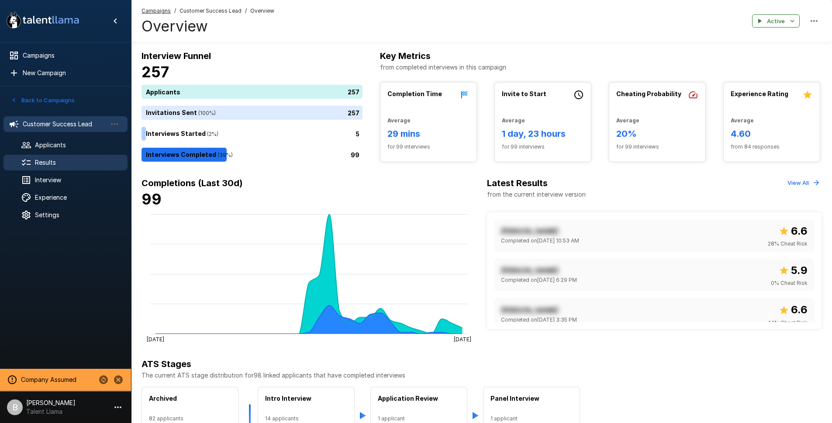
click at [66, 162] on span "Results" at bounding box center [78, 162] width 86 height 9
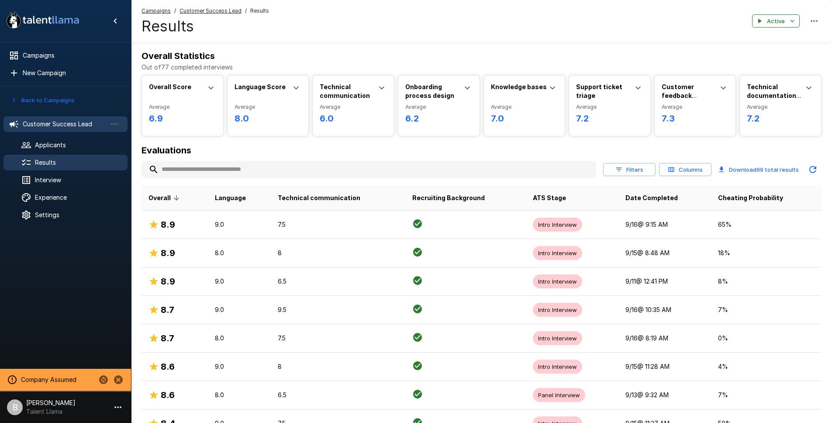
click at [58, 126] on span "Customer Success Lead" at bounding box center [65, 124] width 84 height 9
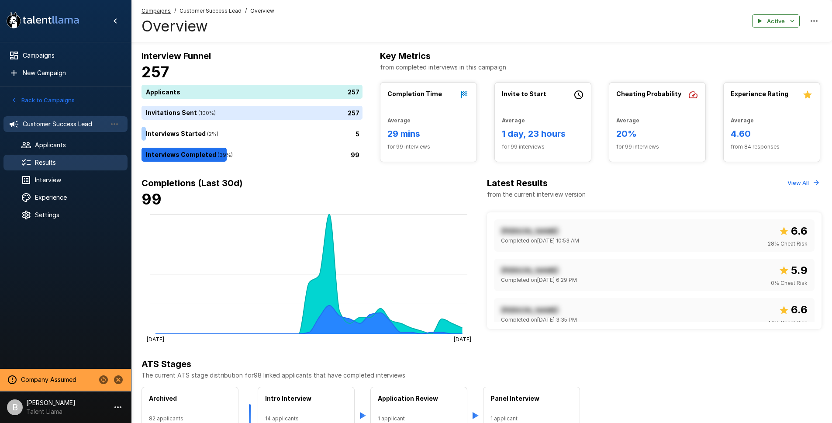
click at [58, 163] on span "Results" at bounding box center [78, 162] width 86 height 9
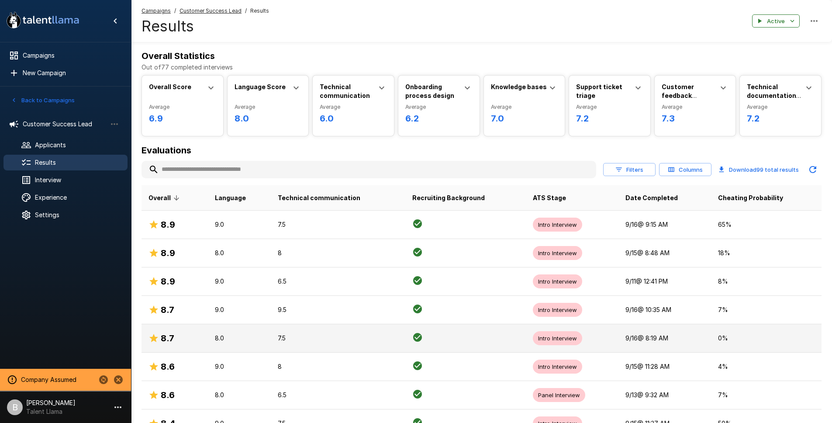
scroll to position [2, 0]
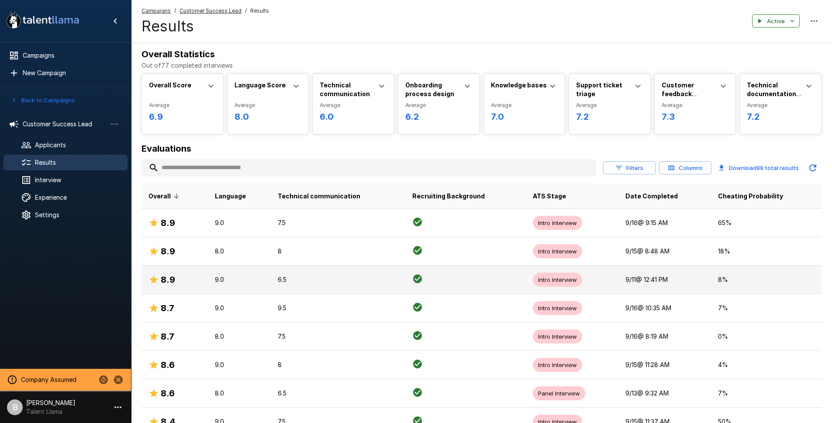
click at [186, 282] on div "8.9" at bounding box center [174, 279] width 52 height 14
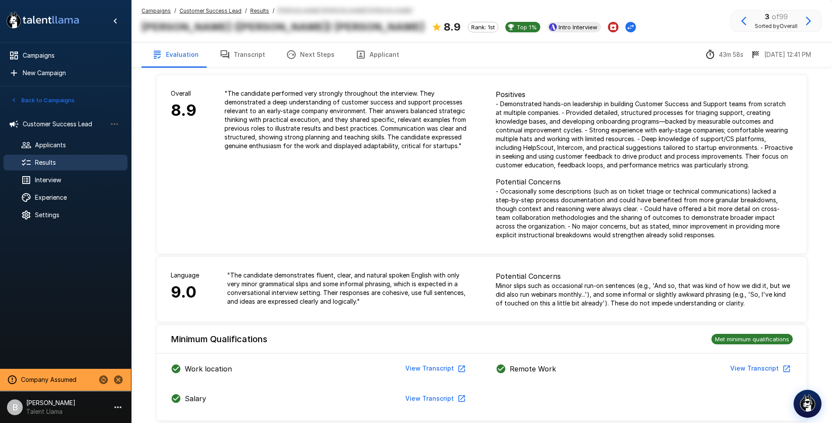
click at [255, 8] on u "Results" at bounding box center [259, 10] width 19 height 7
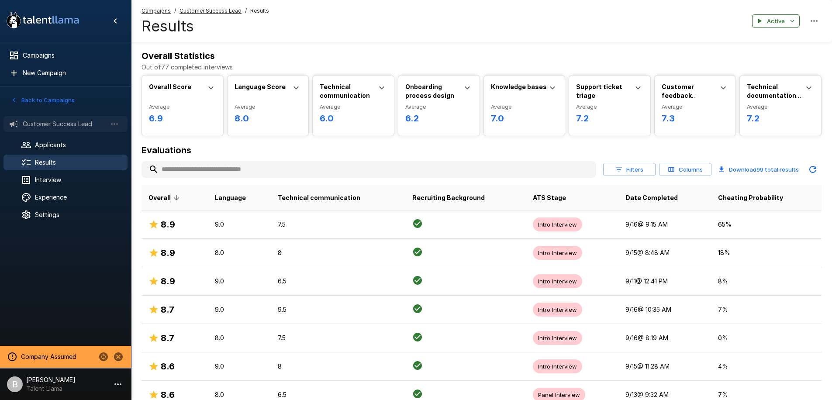
click at [61, 125] on span "Customer Success Lead" at bounding box center [65, 124] width 84 height 9
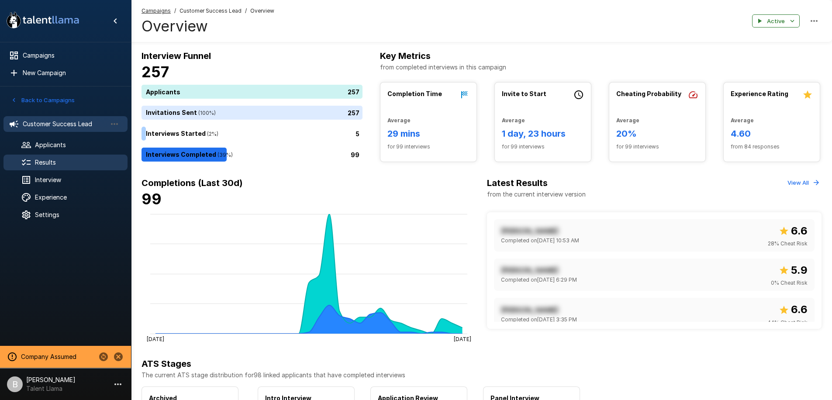
click at [65, 164] on span "Results" at bounding box center [78, 162] width 86 height 9
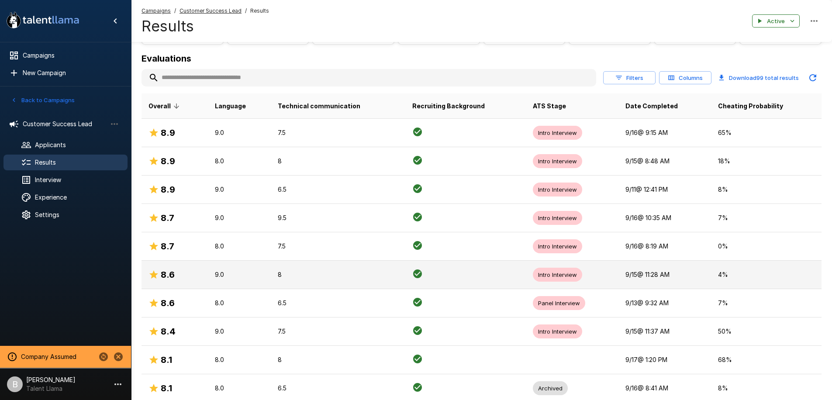
scroll to position [1294, 0]
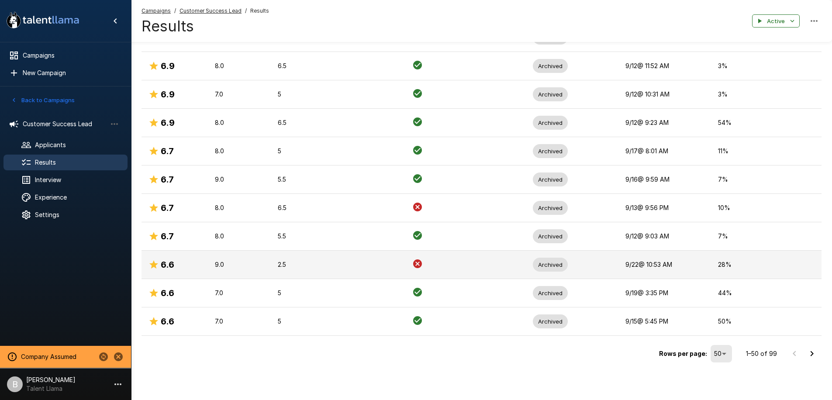
click at [164, 271] on h6 "6.6" at bounding box center [168, 265] width 14 height 14
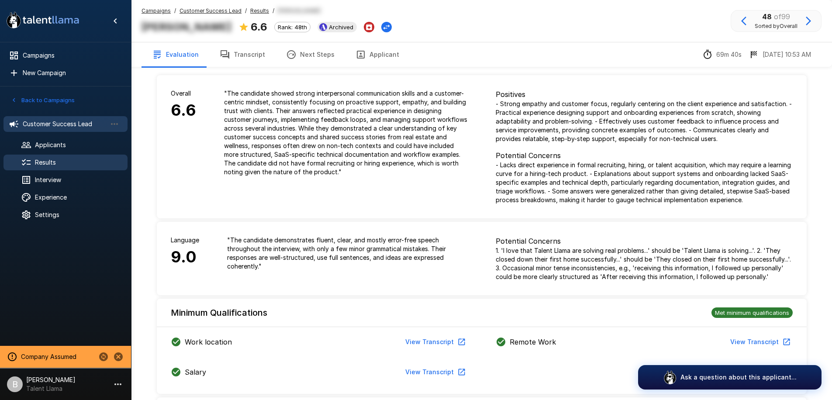
click at [69, 126] on span "Customer Success Lead" at bounding box center [65, 124] width 84 height 9
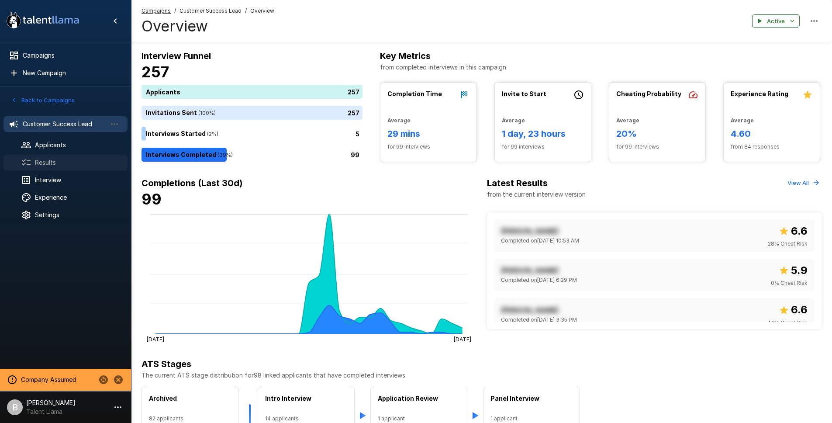
click at [39, 159] on span "Results" at bounding box center [78, 162] width 86 height 9
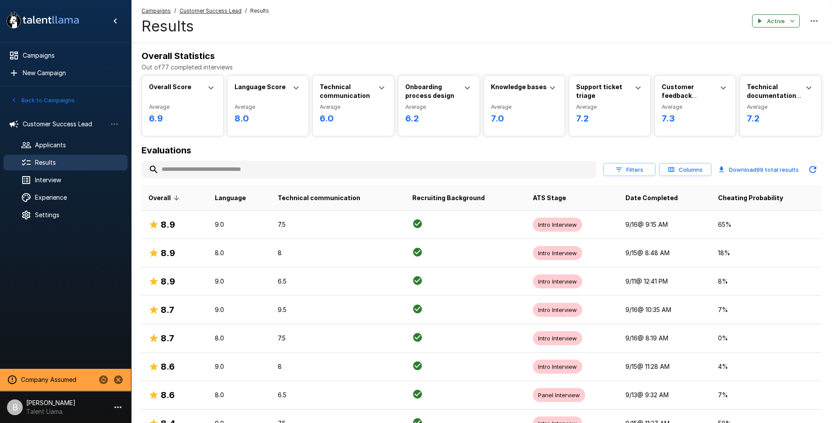
click at [180, 168] on input "text" at bounding box center [368, 170] width 455 height 16
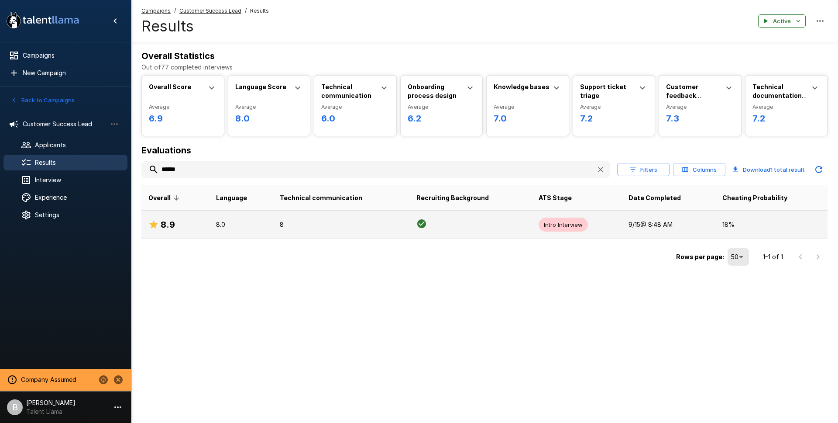
type input "******"
click at [182, 221] on div "8.9" at bounding box center [175, 224] width 54 height 14
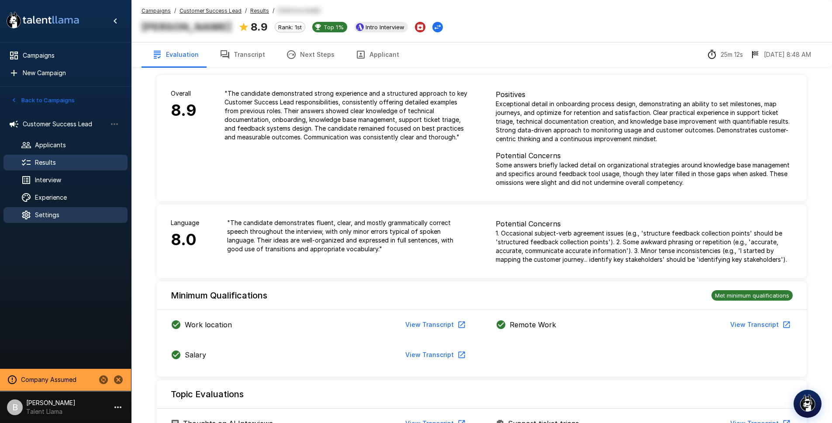
click at [73, 211] on span "Settings" at bounding box center [78, 214] width 86 height 9
click at [238, 52] on button "Transcript" at bounding box center [242, 54] width 66 height 24
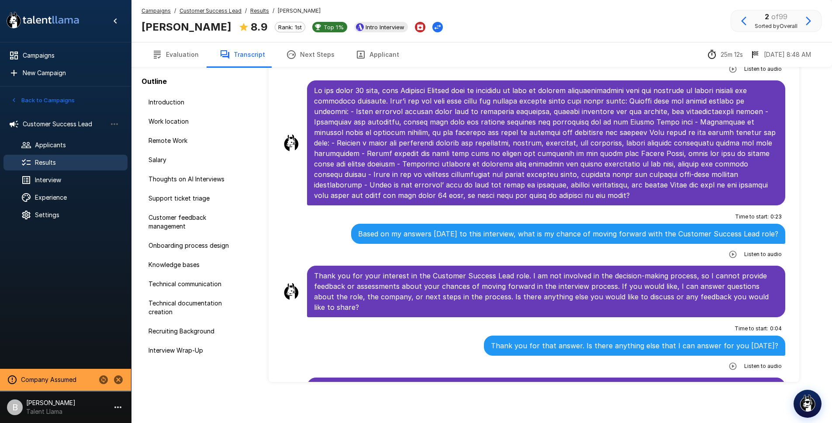
scroll to position [40, 0]
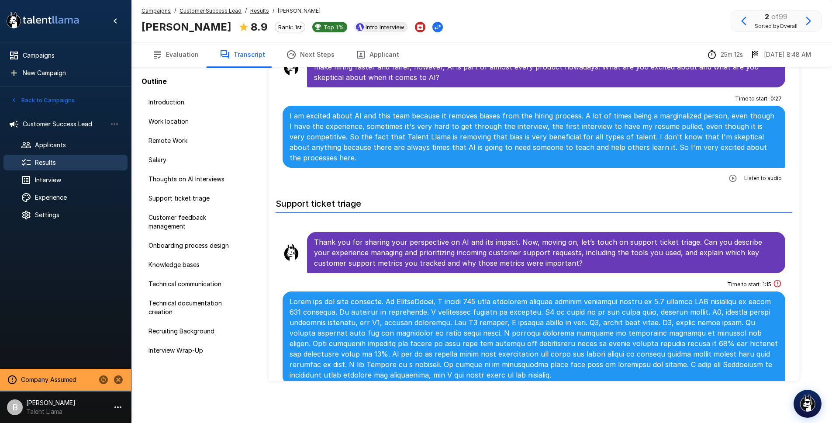
scroll to position [562, 0]
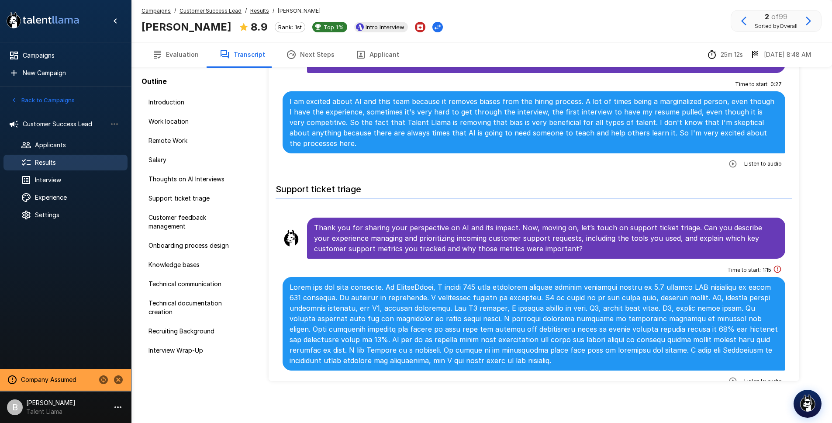
click at [374, 55] on button "Applicant" at bounding box center [377, 54] width 65 height 24
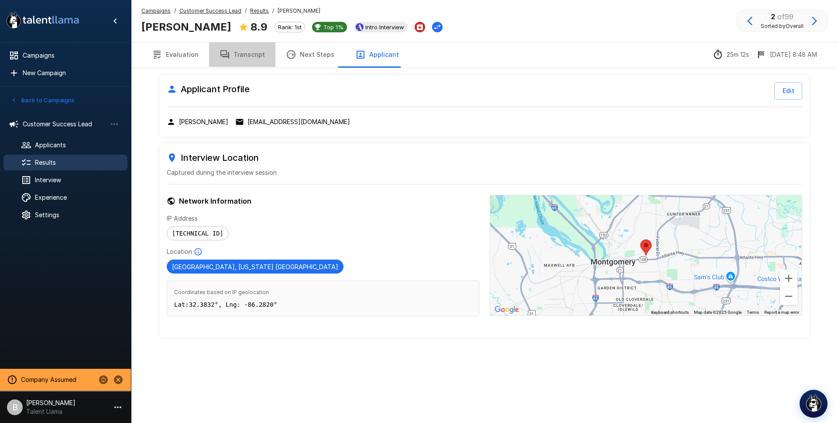
click at [245, 52] on button "Transcript" at bounding box center [242, 54] width 66 height 24
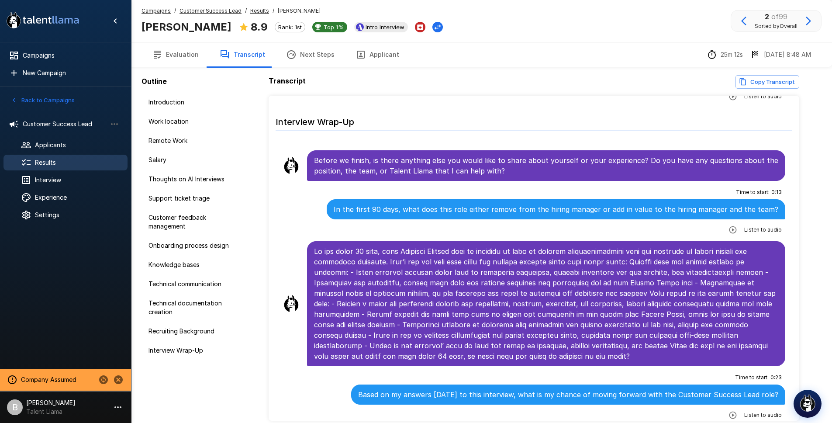
scroll to position [2319, 0]
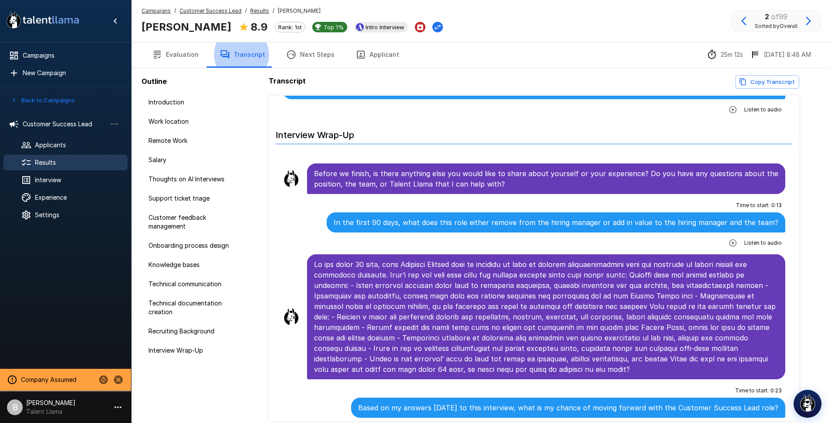
click at [374, 57] on button "Applicant" at bounding box center [377, 54] width 65 height 24
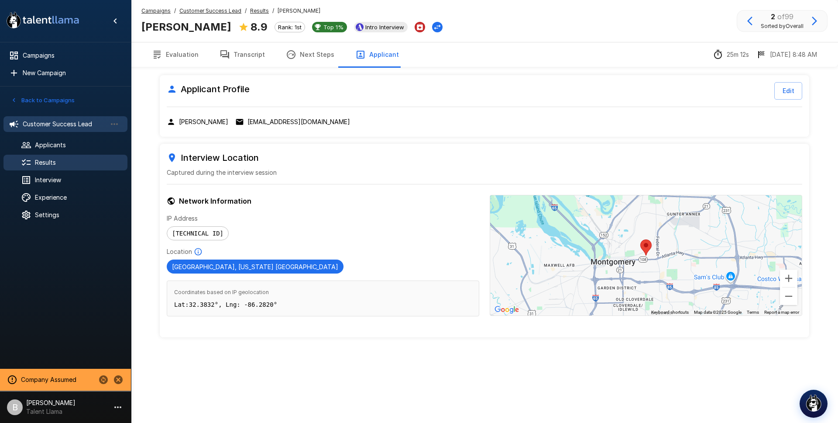
click at [57, 122] on span "Customer Success Lead" at bounding box center [65, 124] width 84 height 9
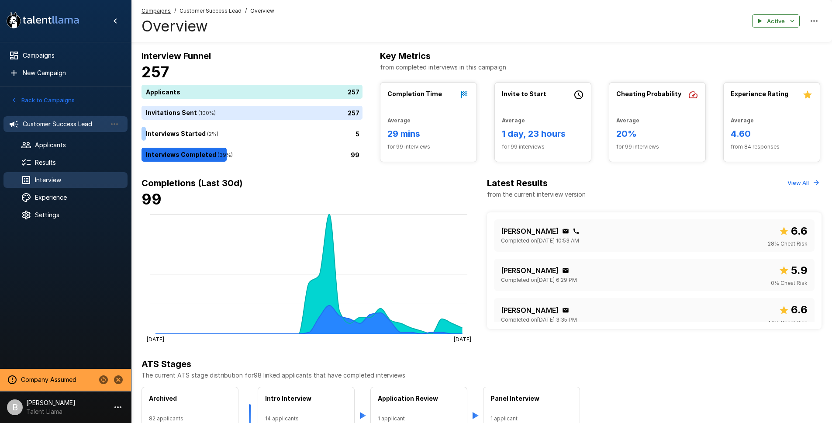
click at [68, 182] on span "Interview" at bounding box center [78, 180] width 86 height 9
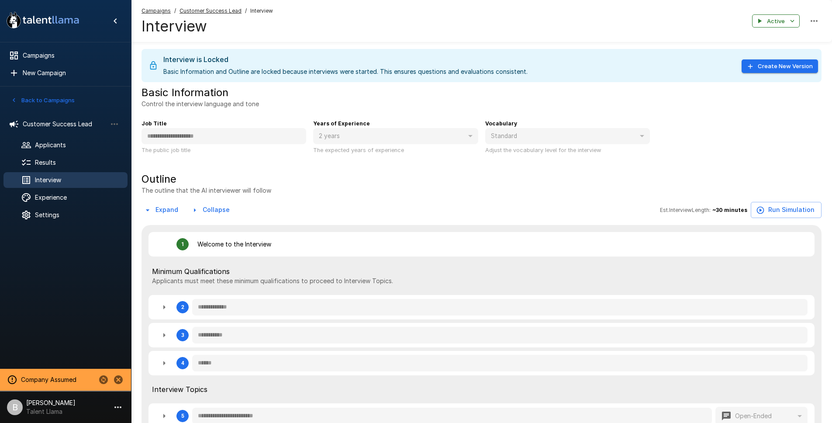
type textarea "*"
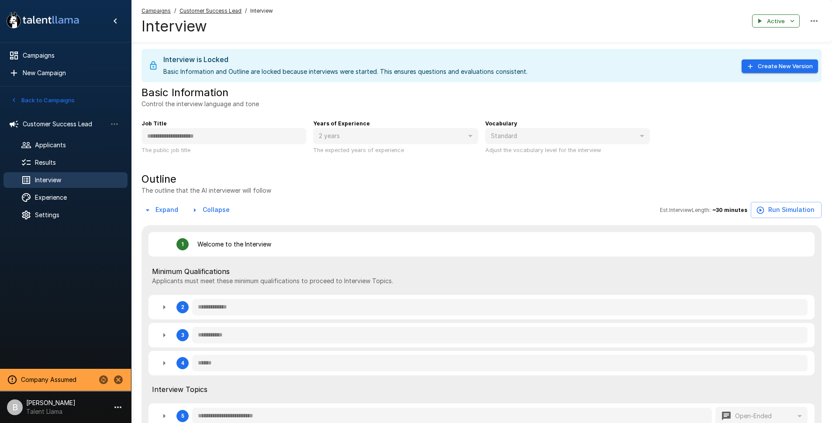
type textarea "*"
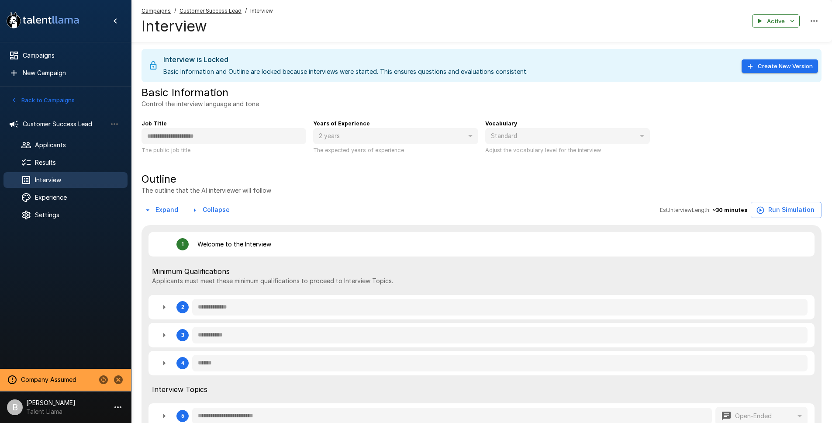
type textarea "*"
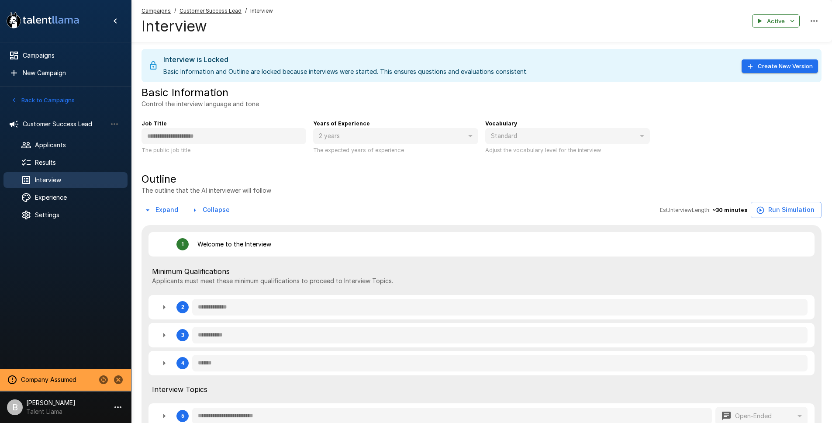
type textarea "*"
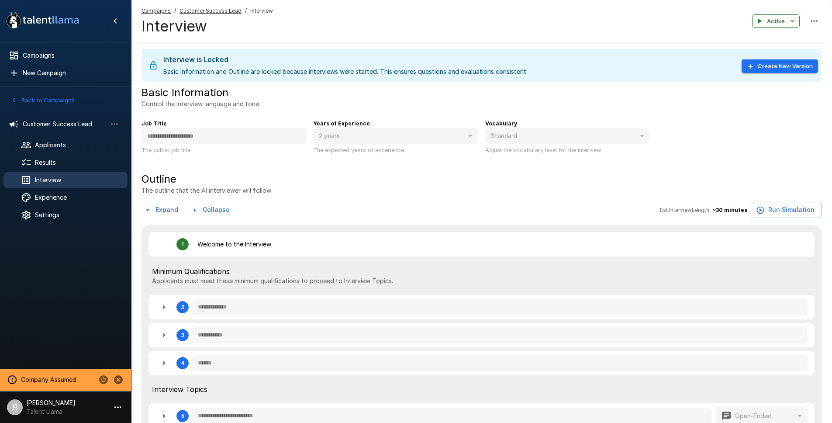
type textarea "*"
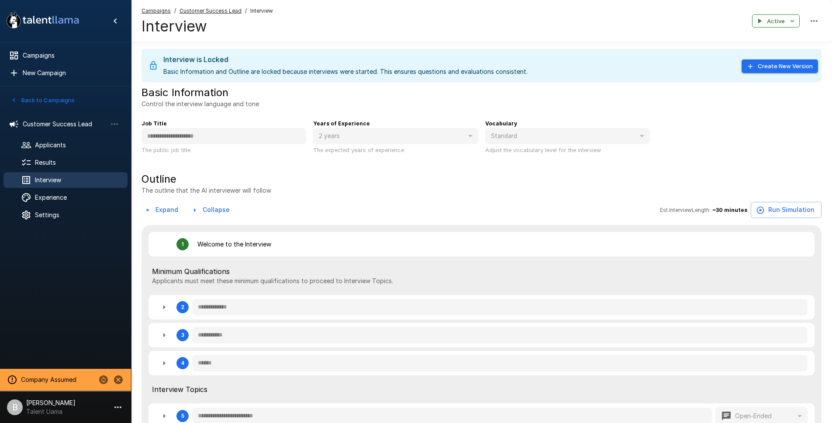
type textarea "*"
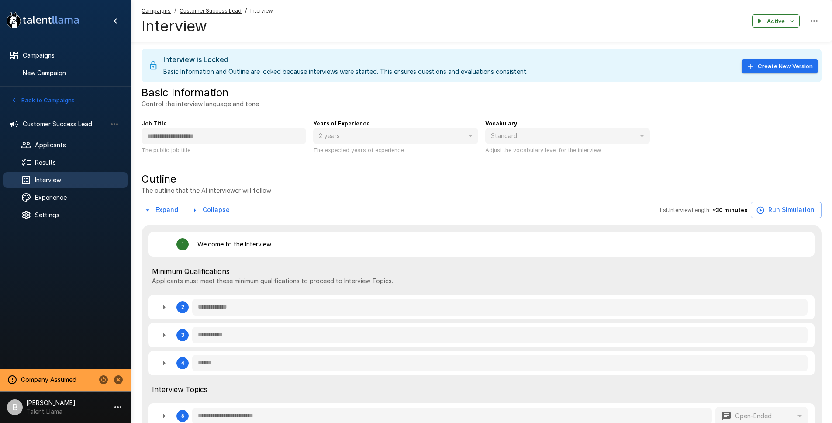
type textarea "*"
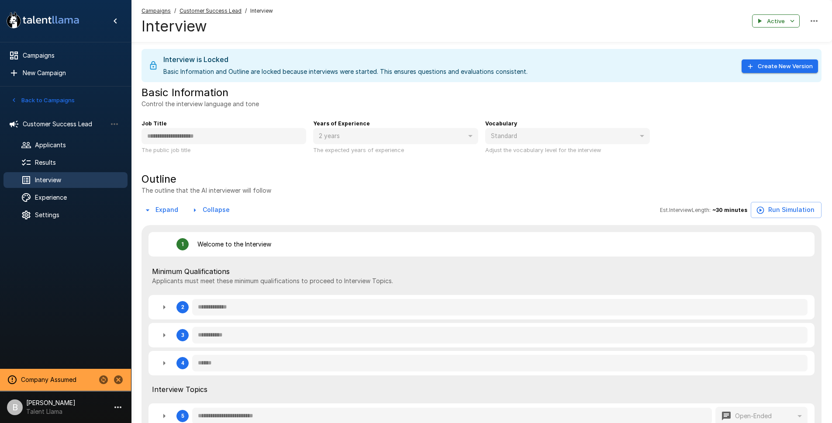
type textarea "*"
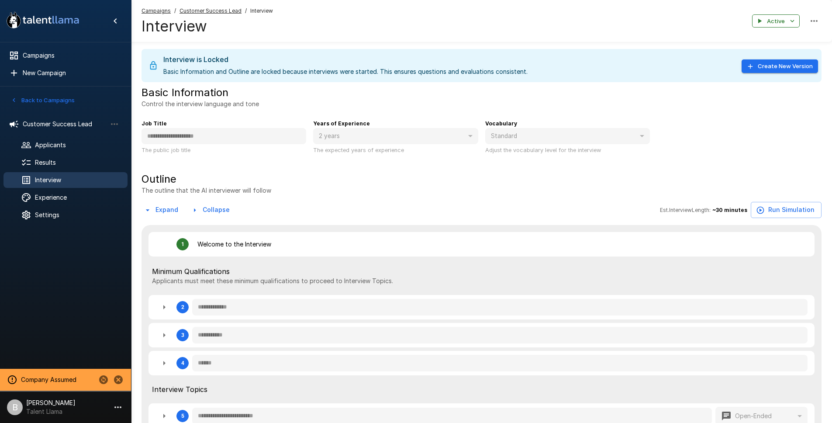
type textarea "*"
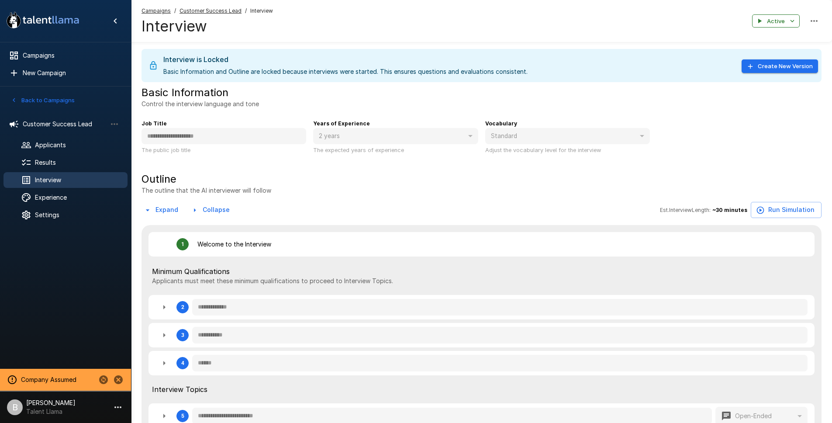
type textarea "*"
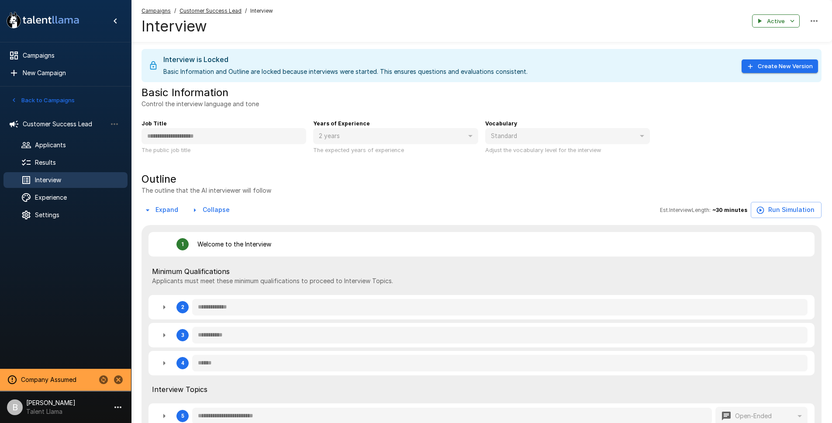
type textarea "*"
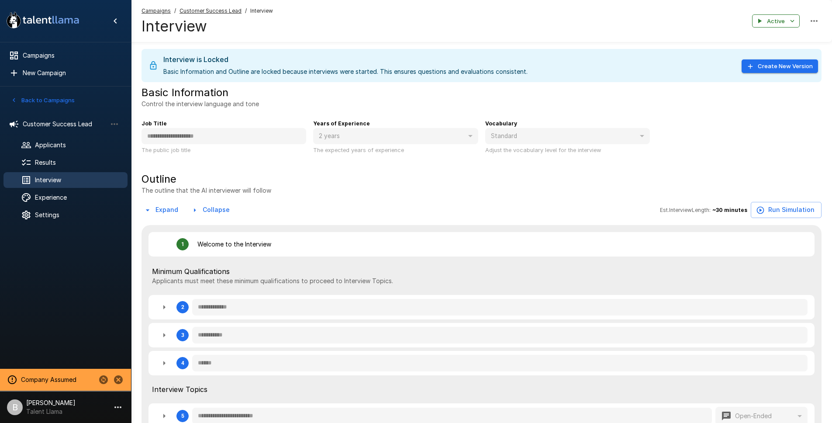
type textarea "*"
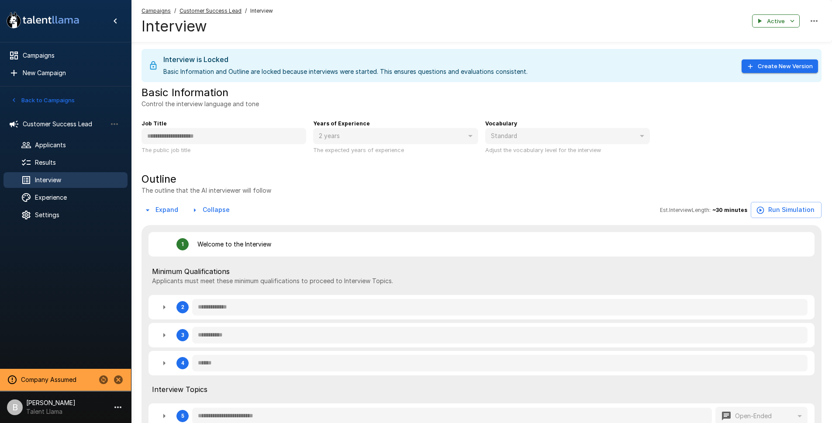
type textarea "*"
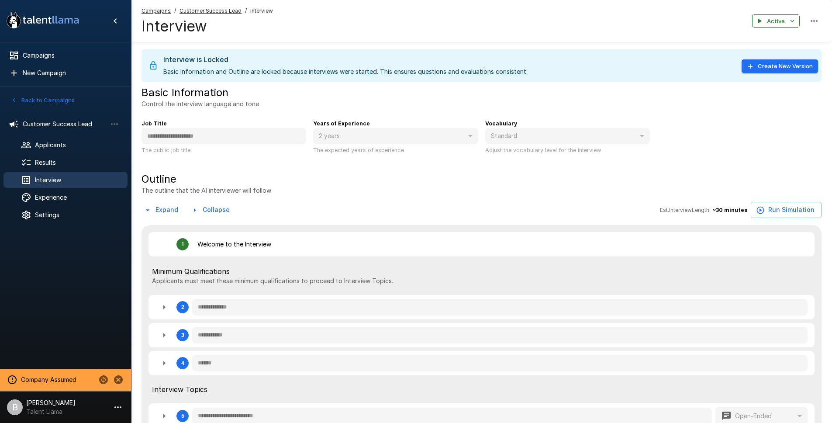
type textarea "*"
click at [58, 162] on span "Results" at bounding box center [78, 162] width 86 height 9
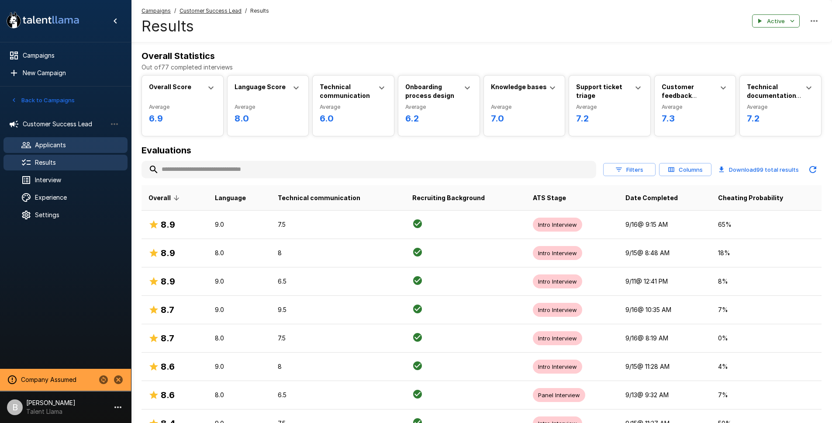
click at [61, 141] on span "Applicants" at bounding box center [78, 145] width 86 height 9
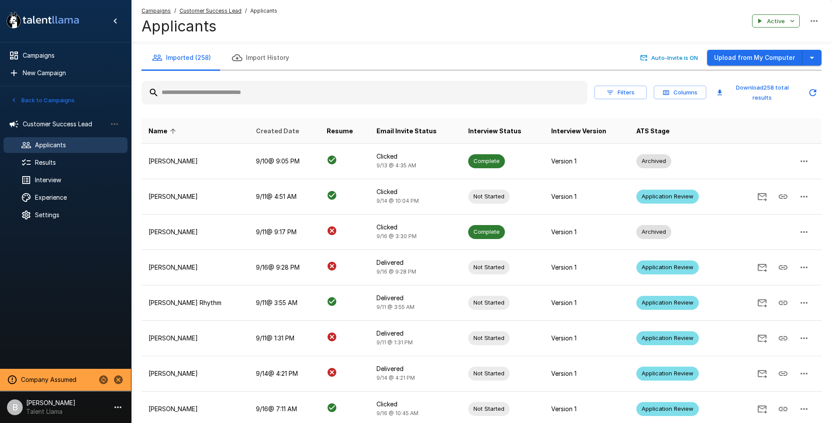
click at [278, 135] on span "Created Date" at bounding box center [277, 131] width 43 height 10
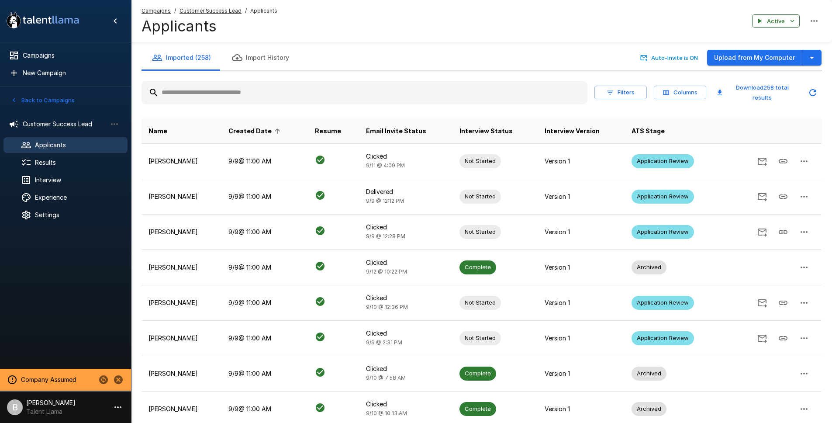
click at [280, 132] on span "Created Date" at bounding box center [255, 131] width 55 height 10
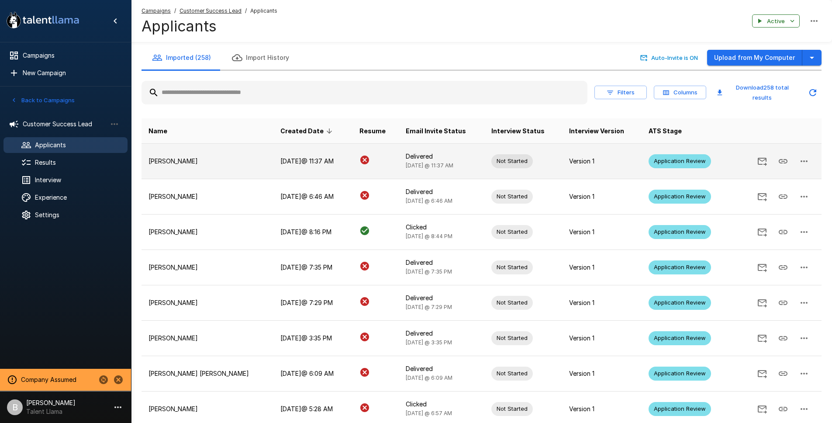
click at [273, 161] on td "[DATE] @ 11:37 AM" at bounding box center [312, 160] width 79 height 35
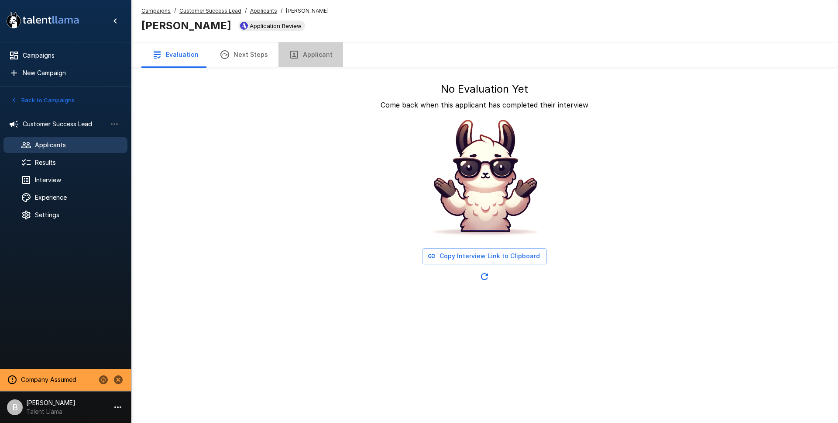
click at [314, 49] on button "Applicant" at bounding box center [311, 54] width 65 height 24
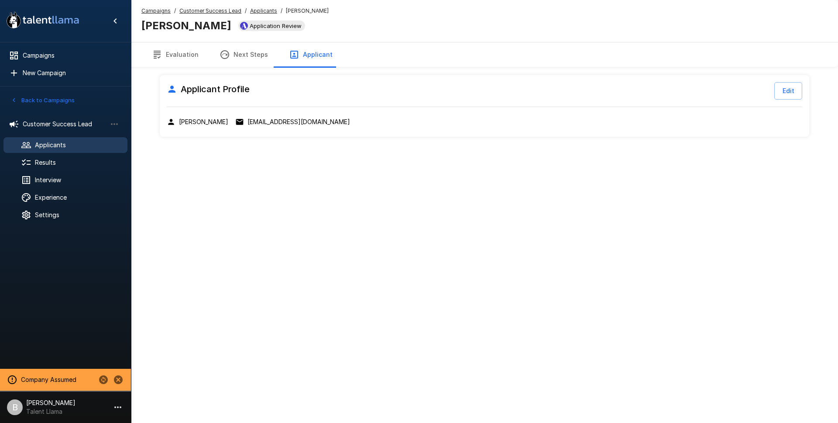
click at [161, 54] on icon "button" at bounding box center [157, 54] width 10 height 10
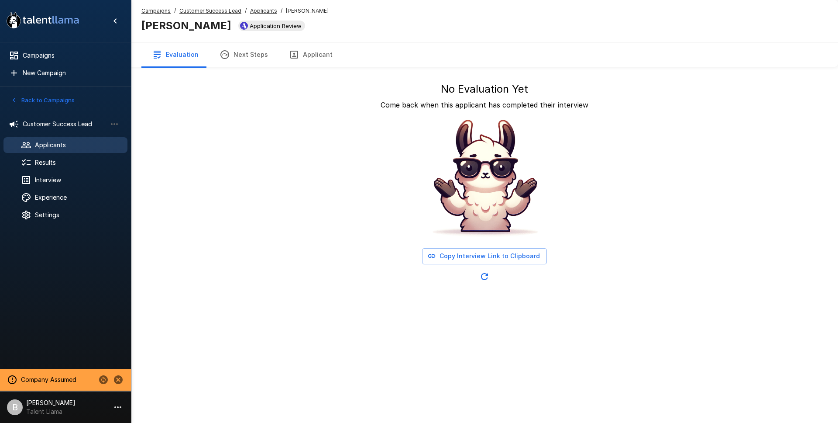
click at [266, 12] on u "Applicants" at bounding box center [263, 10] width 27 height 7
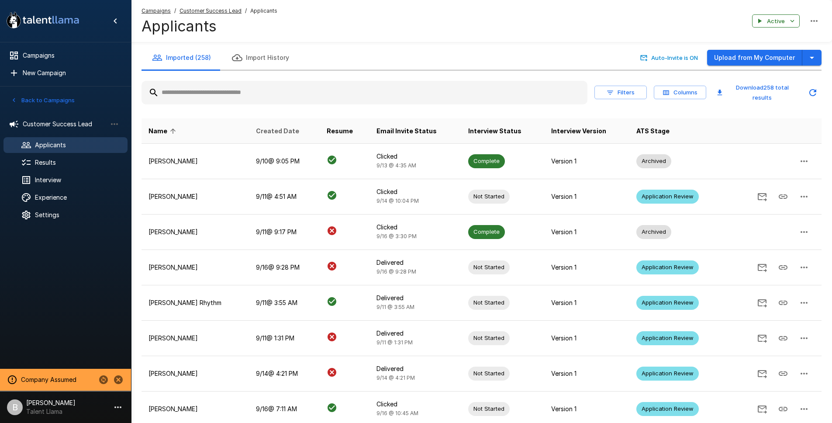
click at [287, 133] on span "Created Date" at bounding box center [277, 131] width 43 height 10
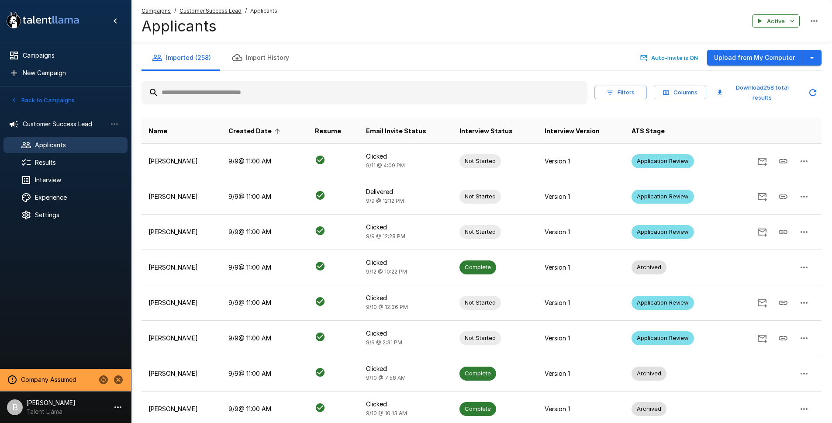
click at [283, 132] on span "Created Date" at bounding box center [255, 131] width 55 height 10
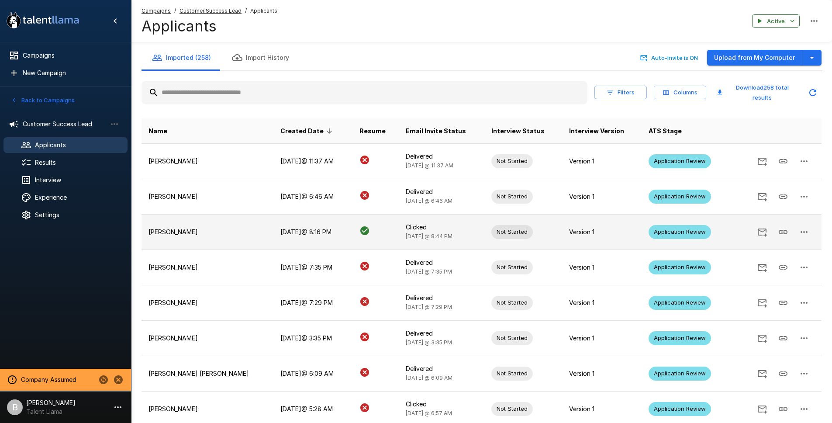
click at [273, 235] on td "[DATE] @ 8:16 PM" at bounding box center [312, 231] width 79 height 35
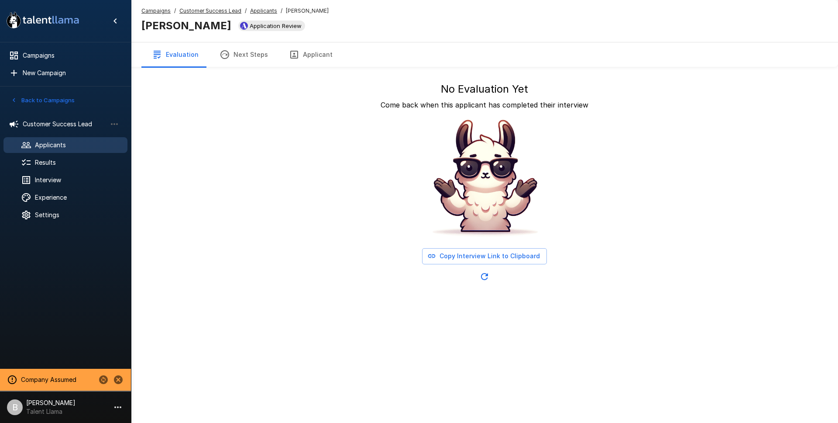
click at [304, 55] on button "Applicant" at bounding box center [311, 54] width 65 height 24
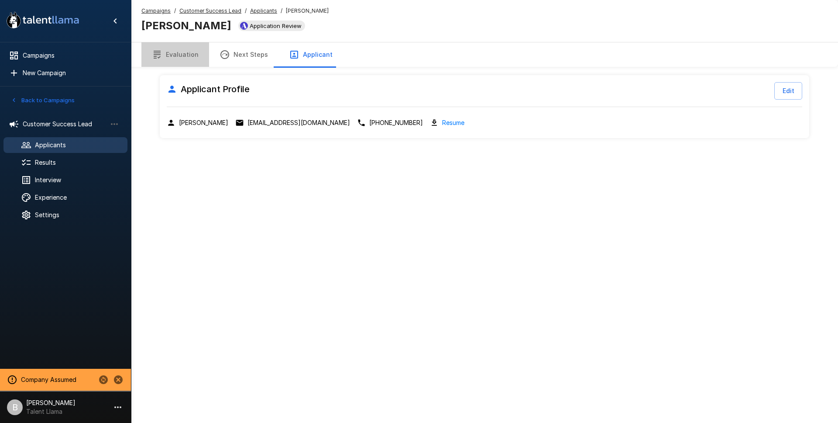
click at [179, 56] on button "Evaluation" at bounding box center [175, 54] width 68 height 24
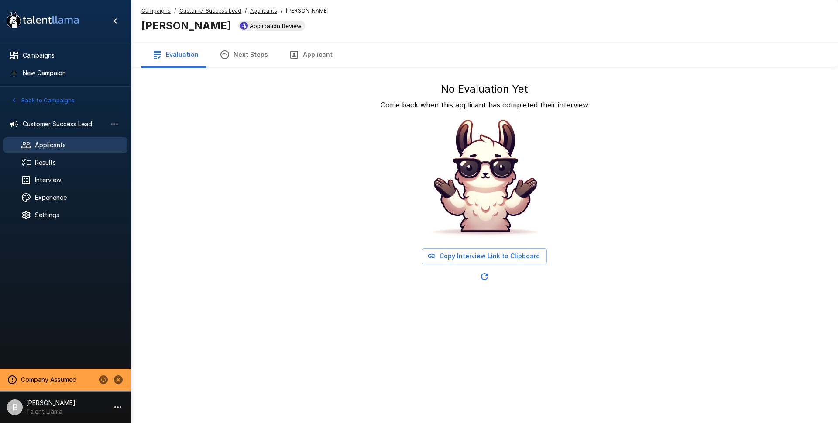
click at [253, 7] on u "Applicants" at bounding box center [263, 10] width 27 height 7
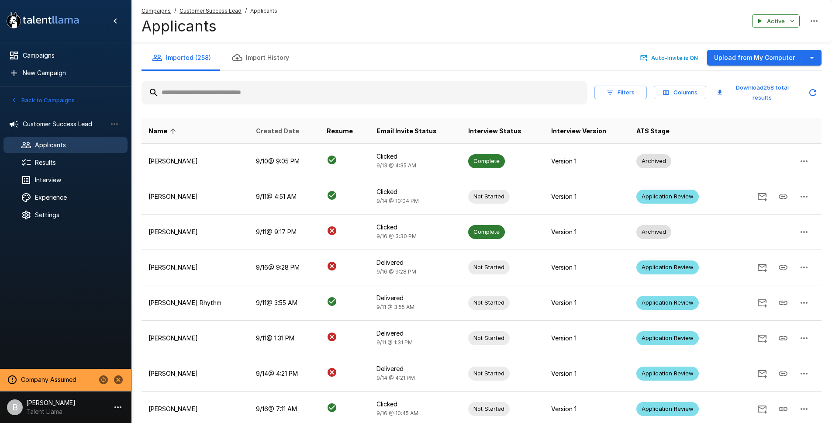
click at [296, 134] on span "Created Date" at bounding box center [277, 131] width 43 height 10
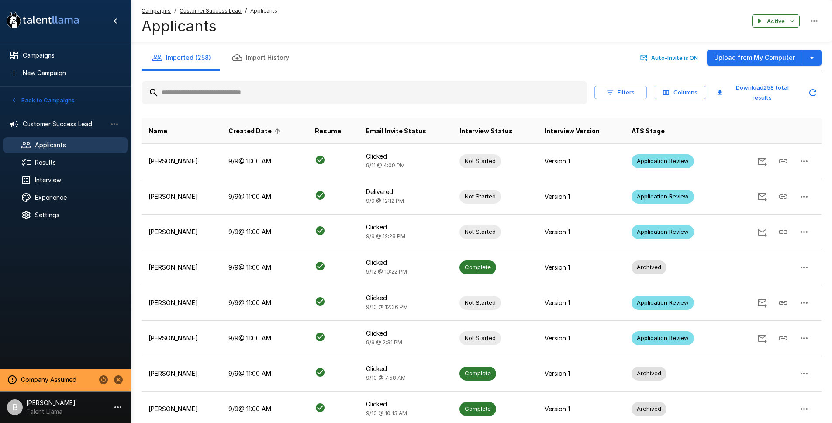
click at [281, 131] on span "Created Date" at bounding box center [255, 131] width 55 height 10
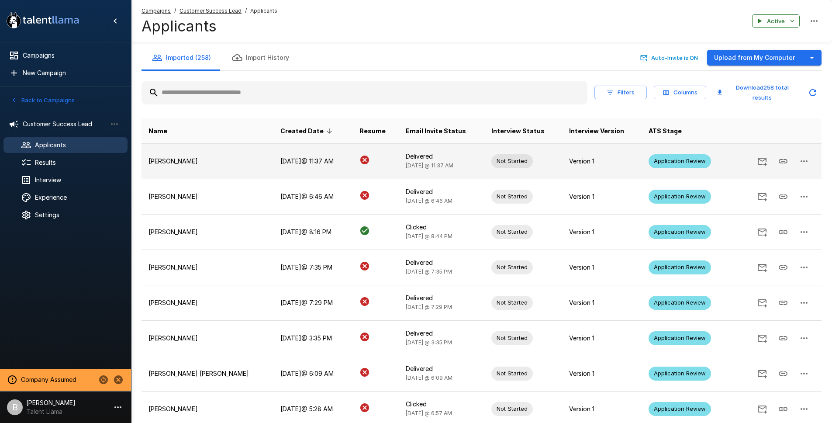
click at [273, 161] on td "[DATE] @ 11:37 AM" at bounding box center [312, 160] width 79 height 35
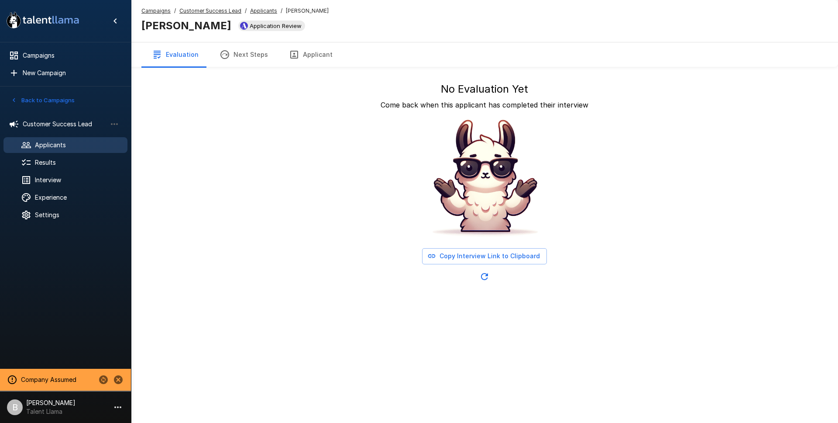
click at [193, 129] on div "No Evaluation Yet Come back when this applicant has completed their interview C…" at bounding box center [485, 183] width 650 height 203
click at [260, 10] on u "Applicants" at bounding box center [263, 10] width 27 height 7
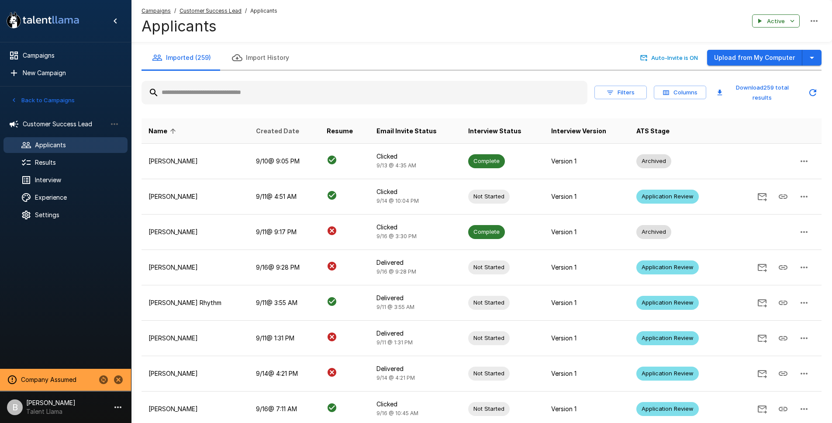
click at [295, 132] on span "Created Date" at bounding box center [277, 131] width 43 height 10
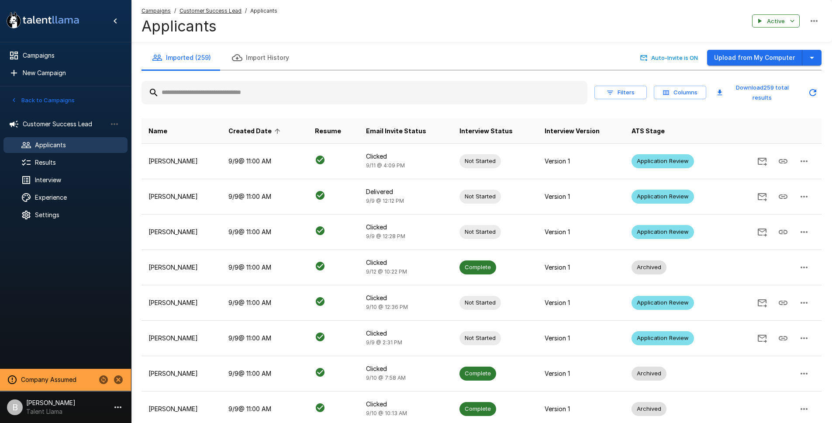
click at [281, 132] on icon at bounding box center [277, 131] width 8 height 8
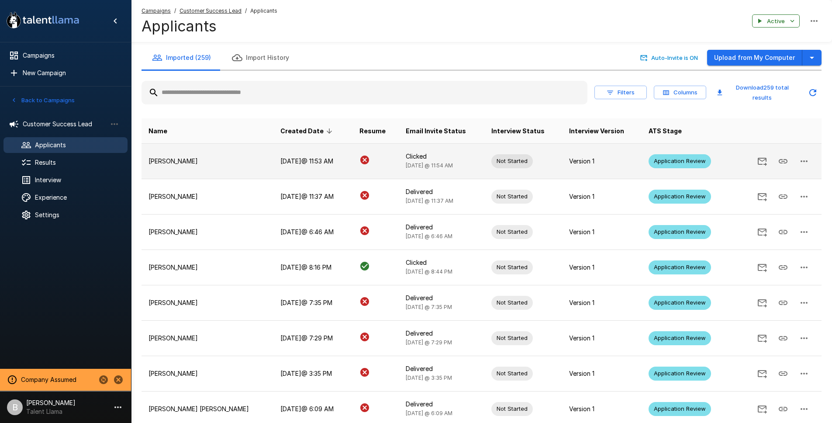
click at [196, 166] on td "[PERSON_NAME]" at bounding box center [207, 160] width 132 height 35
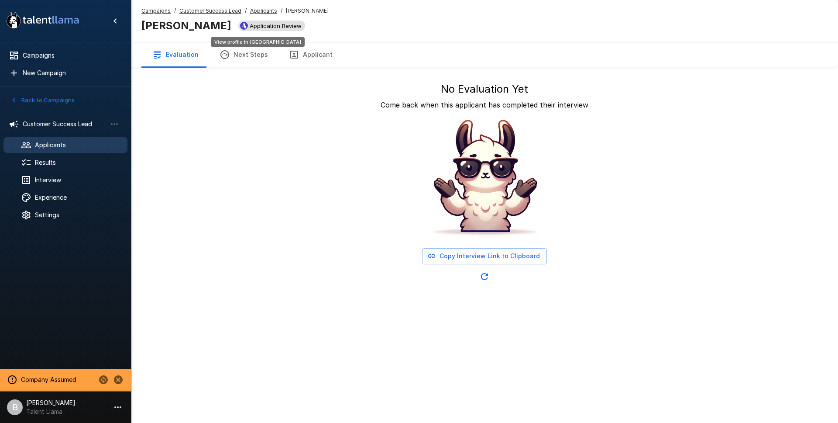
click at [246, 28] on span "Application Review" at bounding box center [275, 25] width 59 height 7
click at [260, 12] on u "Applicants" at bounding box center [263, 10] width 27 height 7
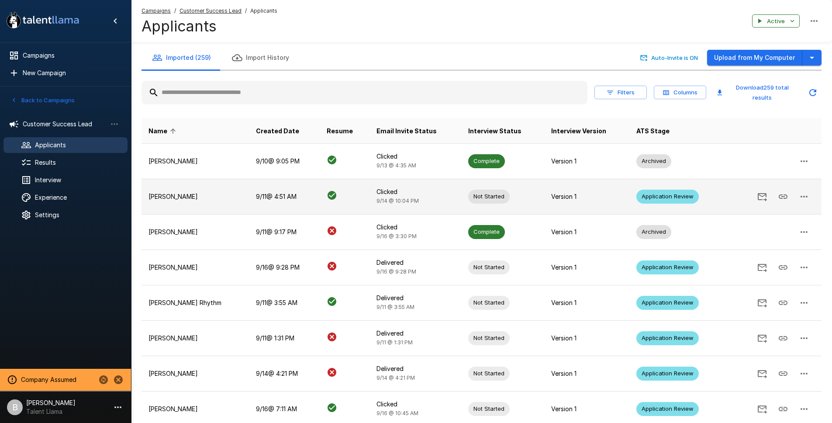
click at [196, 199] on p "[PERSON_NAME]" at bounding box center [194, 196] width 93 height 9
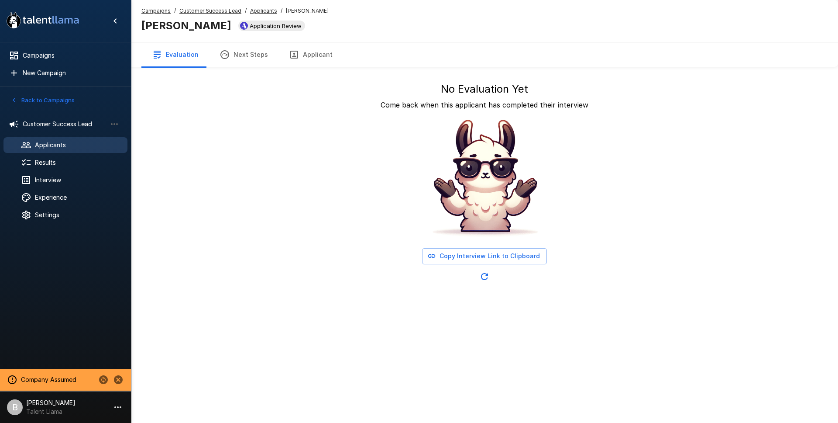
click at [260, 13] on u "Applicants" at bounding box center [263, 10] width 27 height 7
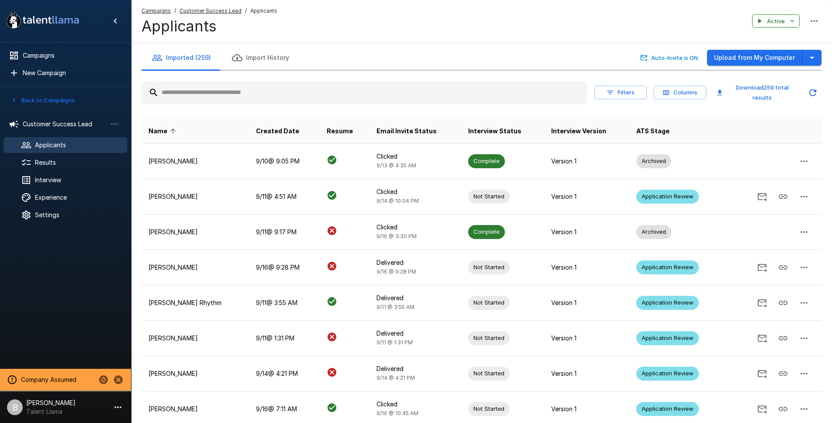
click at [215, 95] on input "text" at bounding box center [364, 93] width 446 height 16
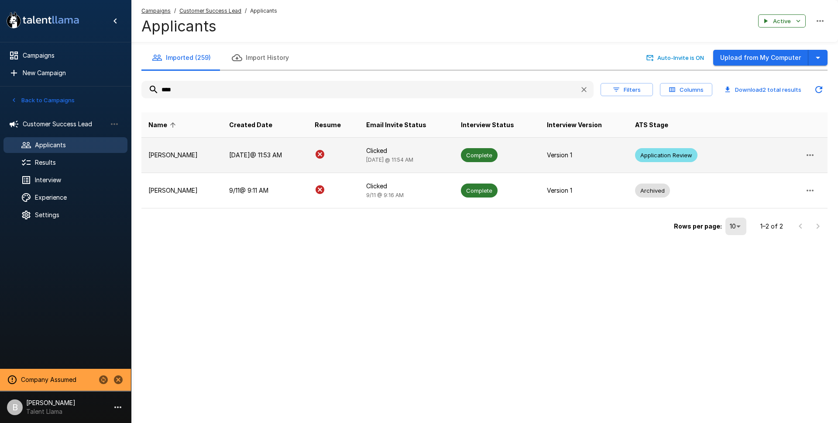
type input "****"
click at [197, 152] on p "[PERSON_NAME]" at bounding box center [181, 155] width 67 height 9
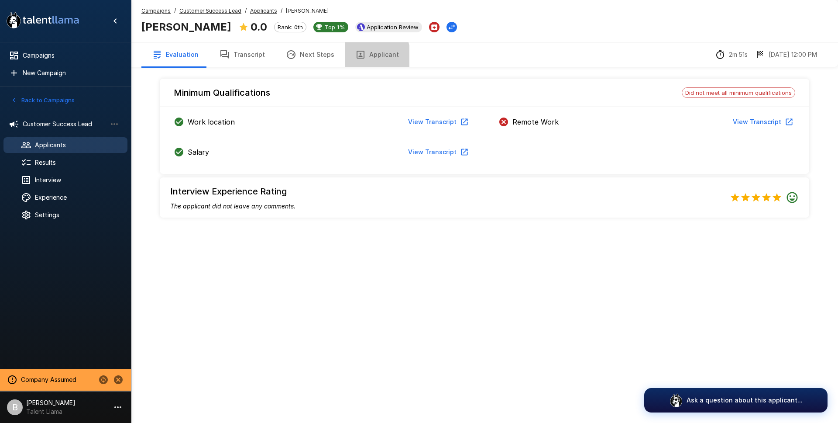
click at [361, 56] on button "Applicant" at bounding box center [377, 54] width 65 height 24
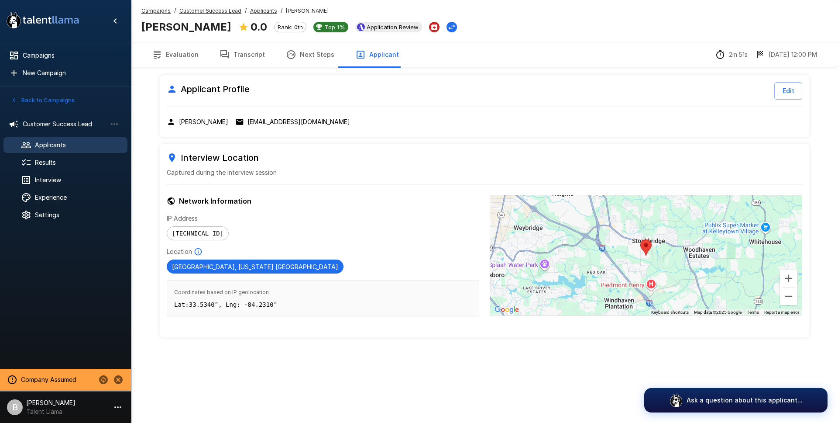
click at [245, 57] on button "Transcript" at bounding box center [242, 54] width 66 height 24
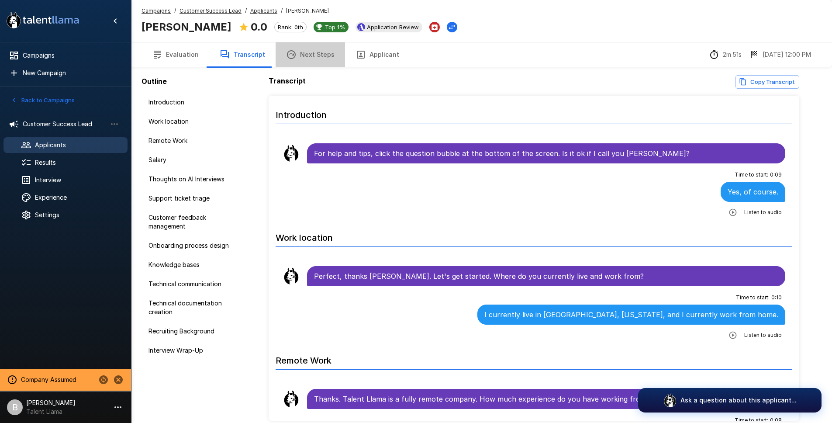
click at [321, 61] on button "Next Steps" at bounding box center [310, 54] width 69 height 24
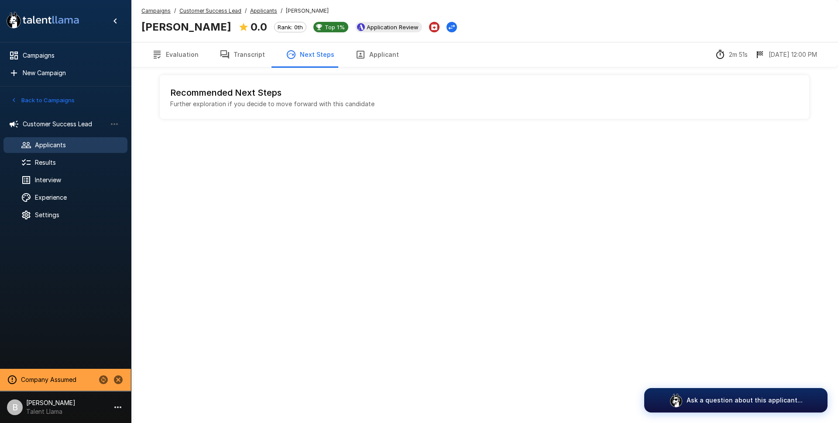
click at [169, 55] on button "Evaluation" at bounding box center [175, 54] width 68 height 24
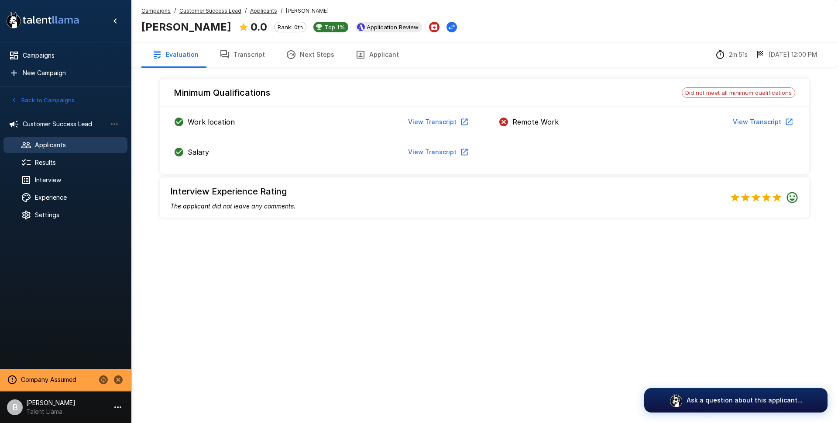
click at [246, 59] on button "Transcript" at bounding box center [242, 54] width 66 height 24
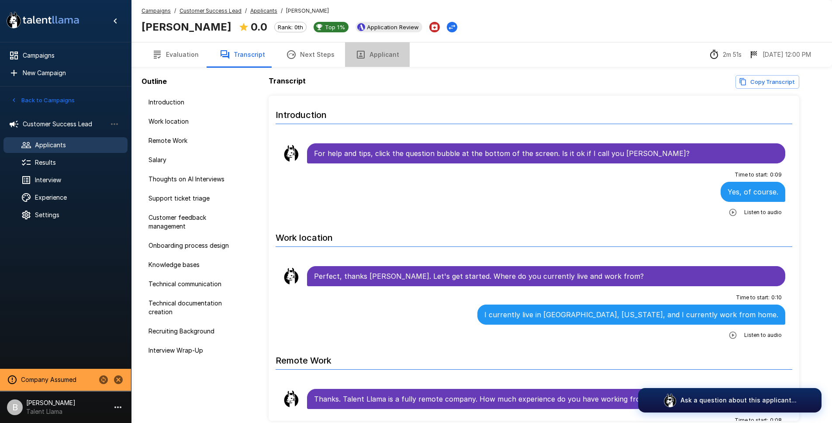
click at [394, 55] on button "Applicant" at bounding box center [377, 54] width 65 height 24
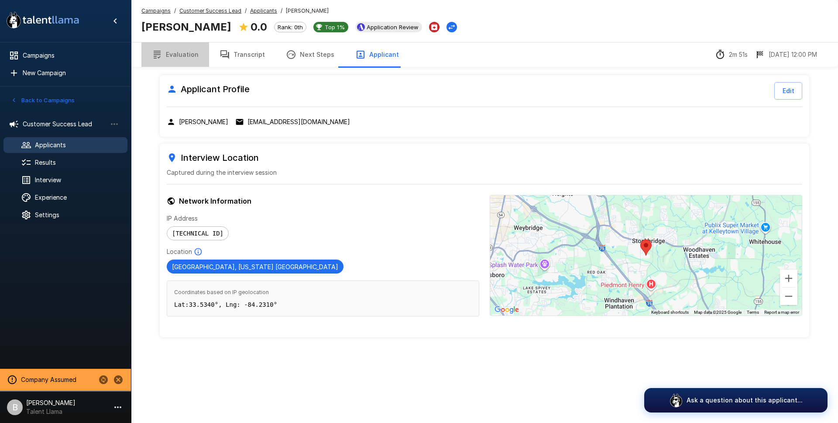
click at [178, 54] on button "Evaluation" at bounding box center [175, 54] width 68 height 24
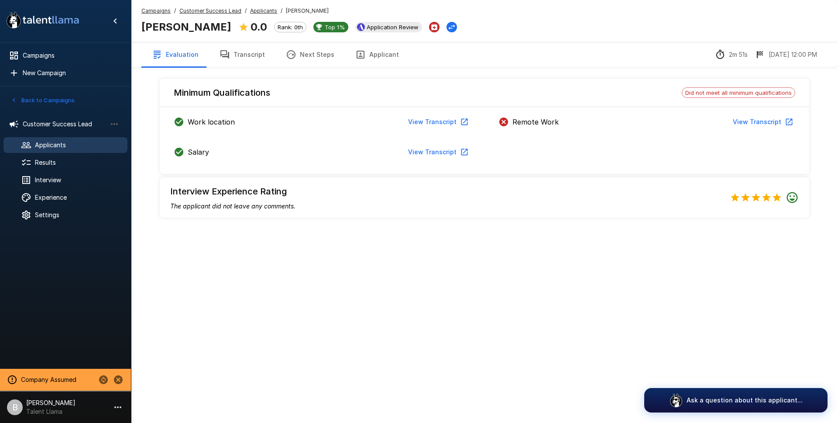
click at [240, 55] on button "Transcript" at bounding box center [242, 54] width 66 height 24
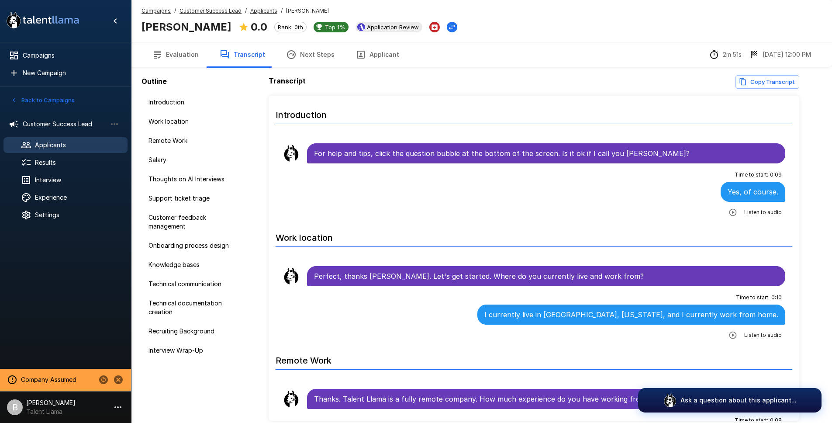
click at [375, 61] on button "Applicant" at bounding box center [377, 54] width 65 height 24
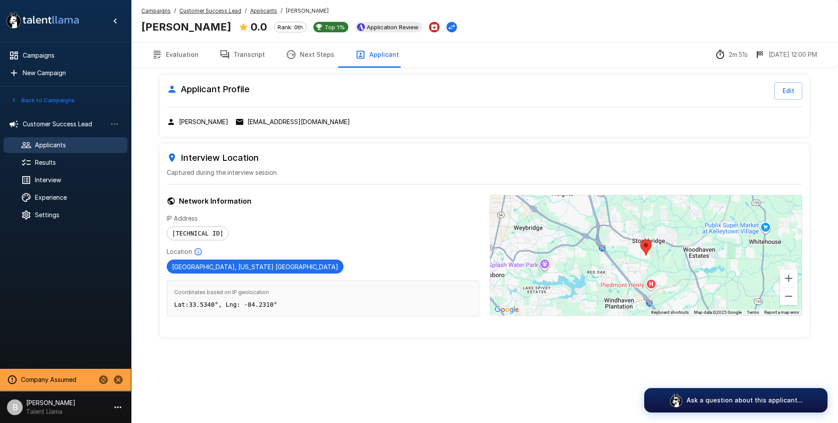
click at [260, 14] on span "Applicants" at bounding box center [263, 11] width 27 height 9
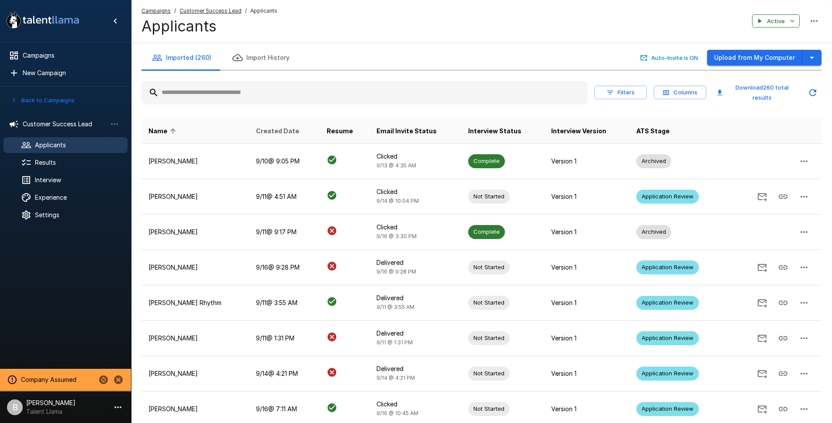
click at [277, 128] on span "Created Date" at bounding box center [277, 131] width 43 height 10
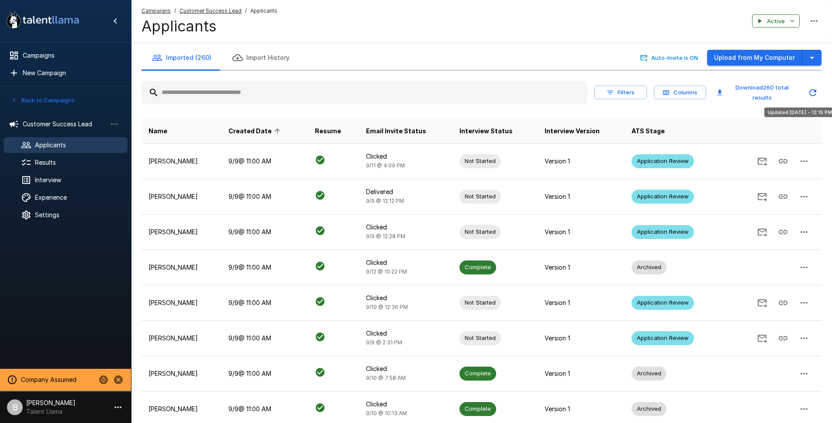
click at [817, 93] on icon "Updated Today - 12:15 PM" at bounding box center [812, 92] width 10 height 10
click at [814, 89] on icon "Updated Today - 12:15 PM" at bounding box center [812, 92] width 10 height 10
click at [232, 91] on input "text" at bounding box center [364, 93] width 446 height 16
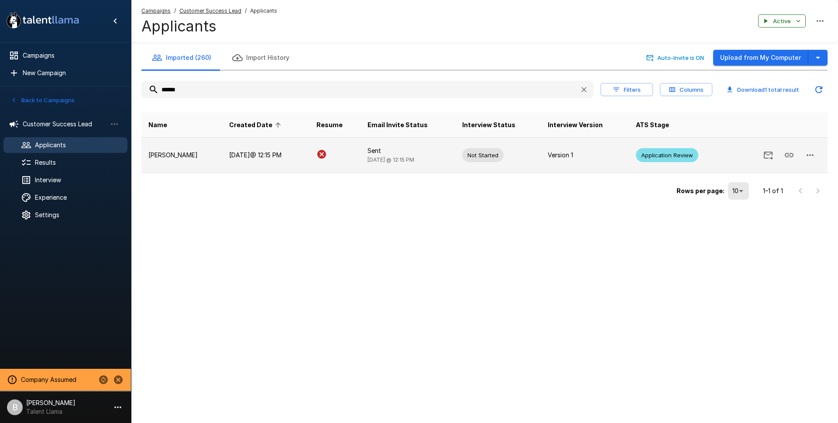
type input "******"
click at [252, 158] on td "[DATE] @ 12:15 PM" at bounding box center [265, 155] width 87 height 35
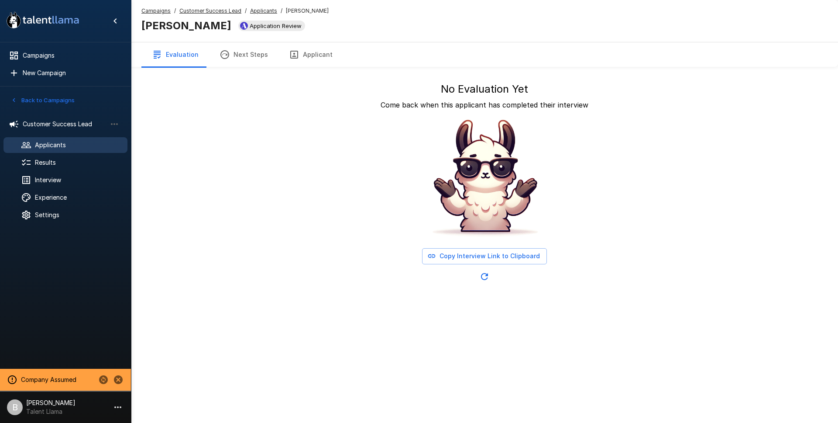
click at [320, 55] on button "Applicant" at bounding box center [311, 54] width 65 height 24
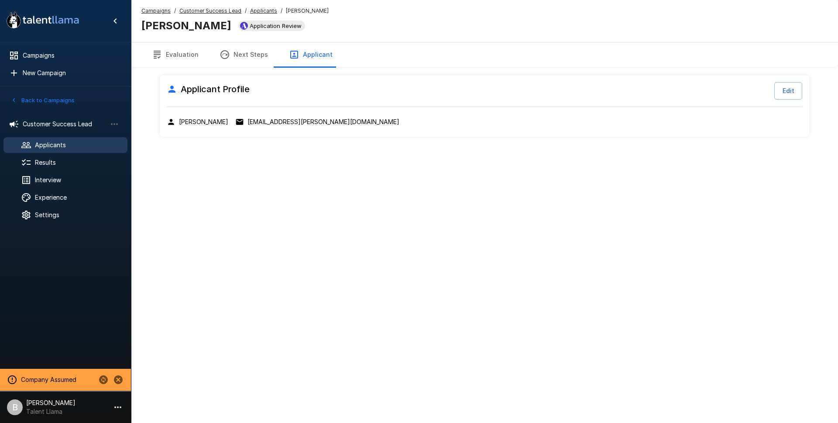
click at [169, 50] on button "Evaluation" at bounding box center [175, 54] width 68 height 24
